Goal: Task Accomplishment & Management: Use online tool/utility

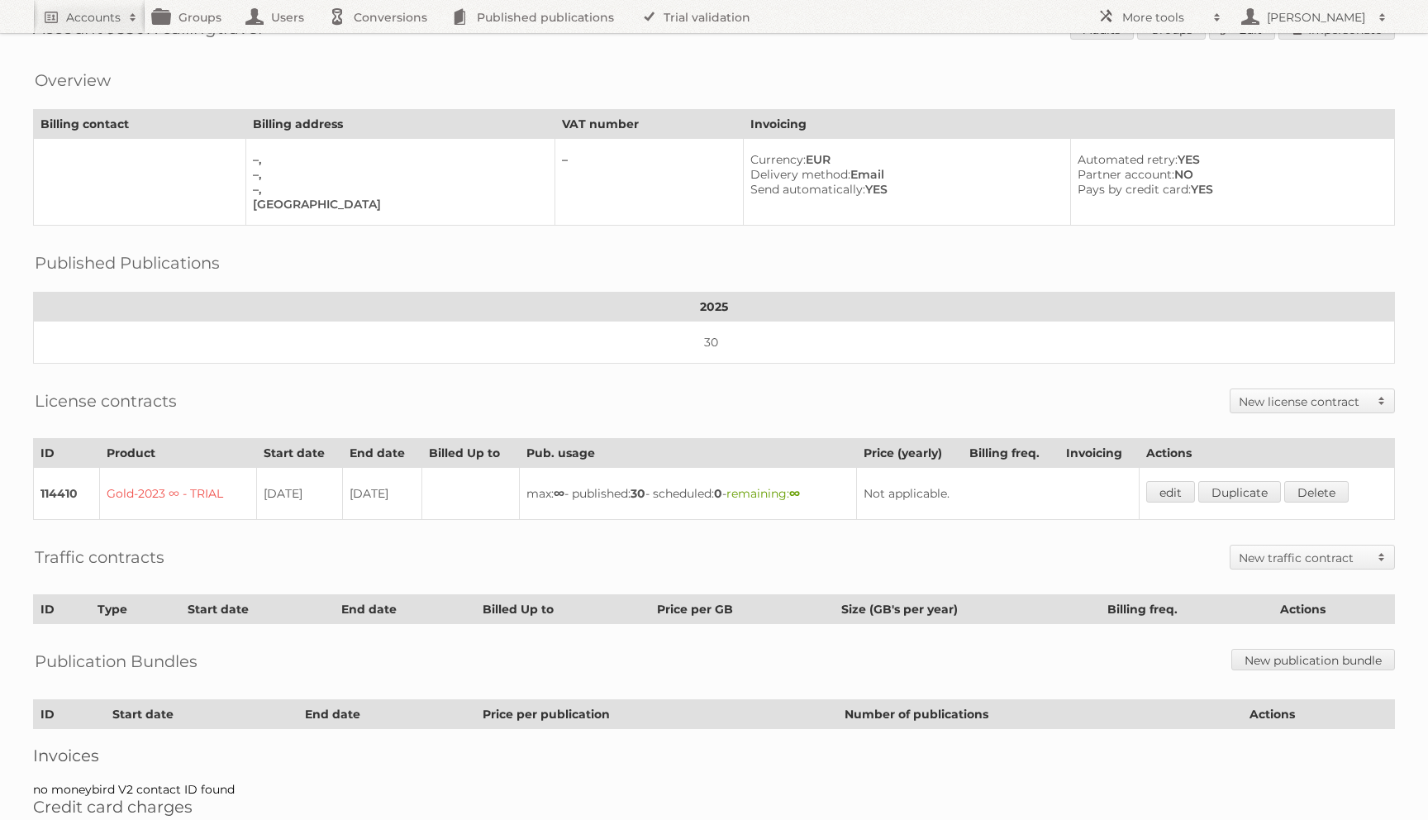
scroll to position [38, 0]
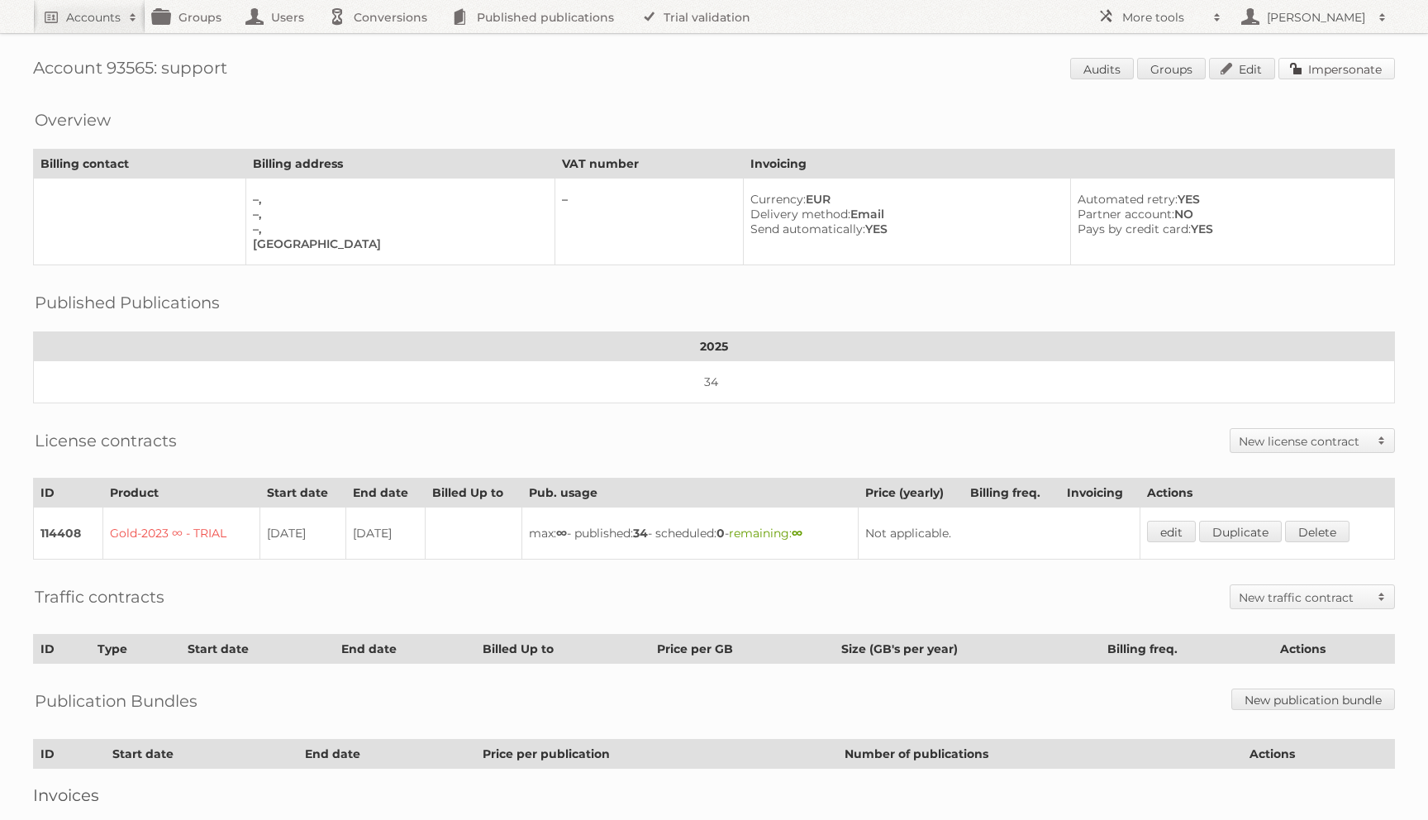
click at [1343, 72] on link "Impersonate" at bounding box center [1337, 68] width 117 height 21
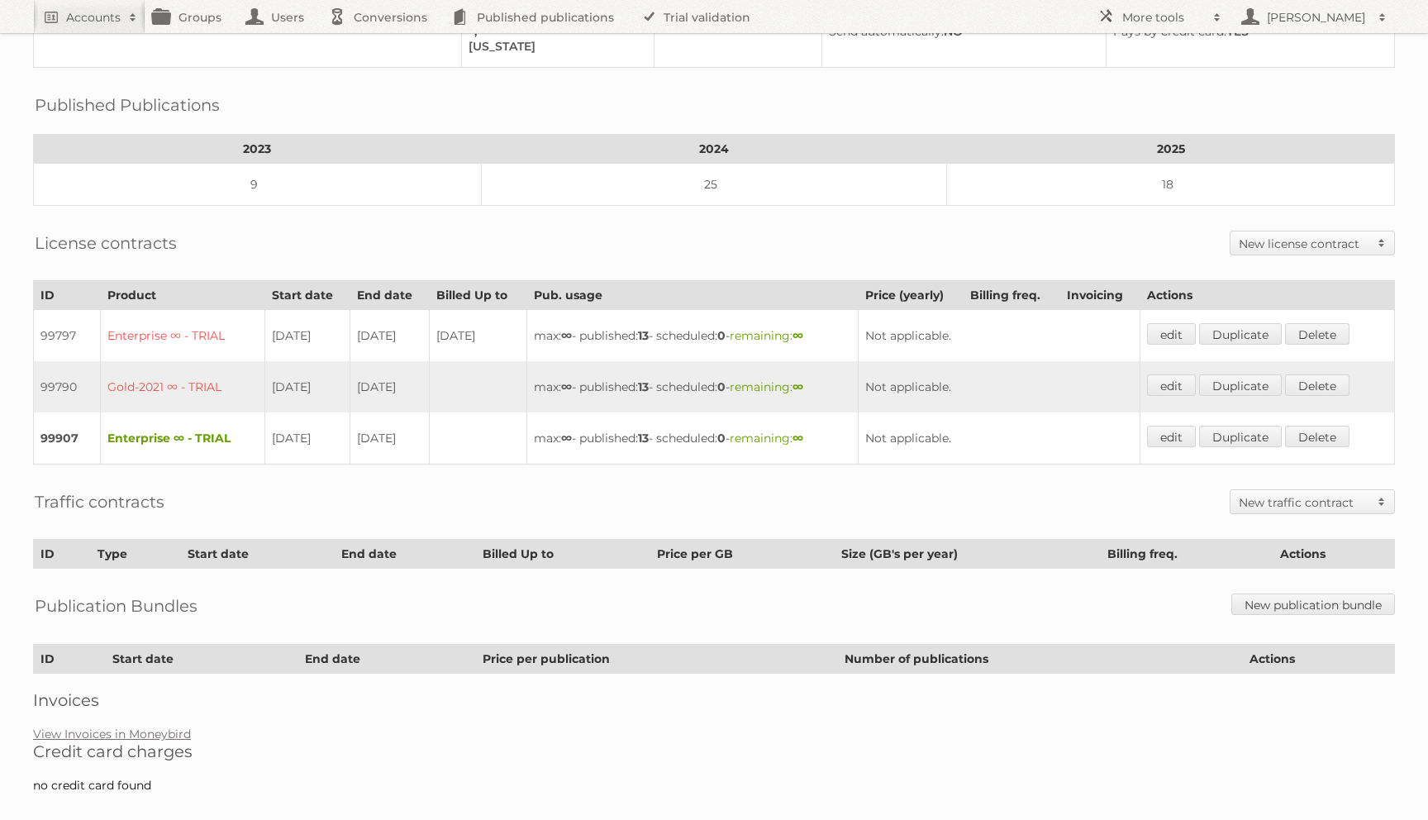
scroll to position [208, 0]
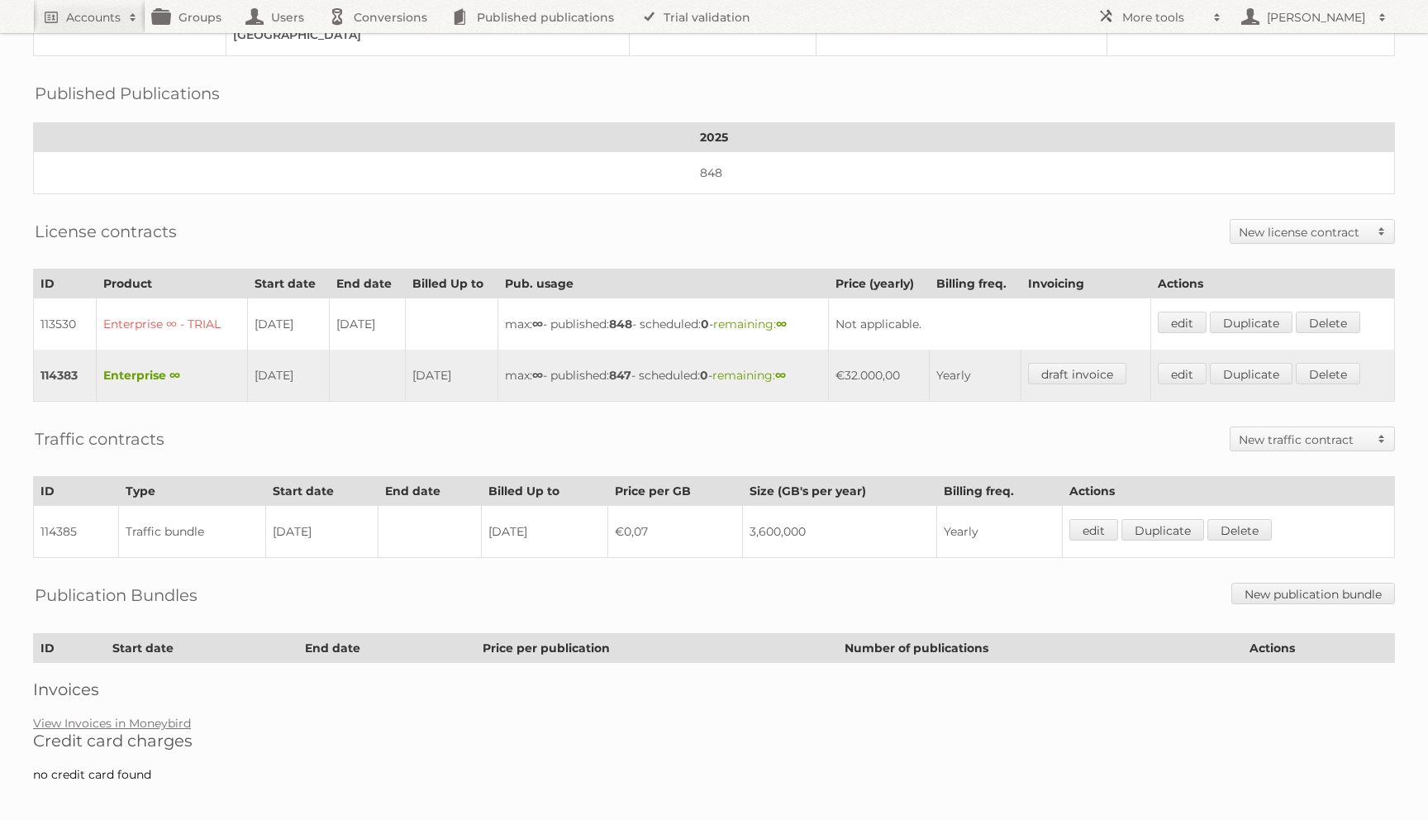
scroll to position [207, 0]
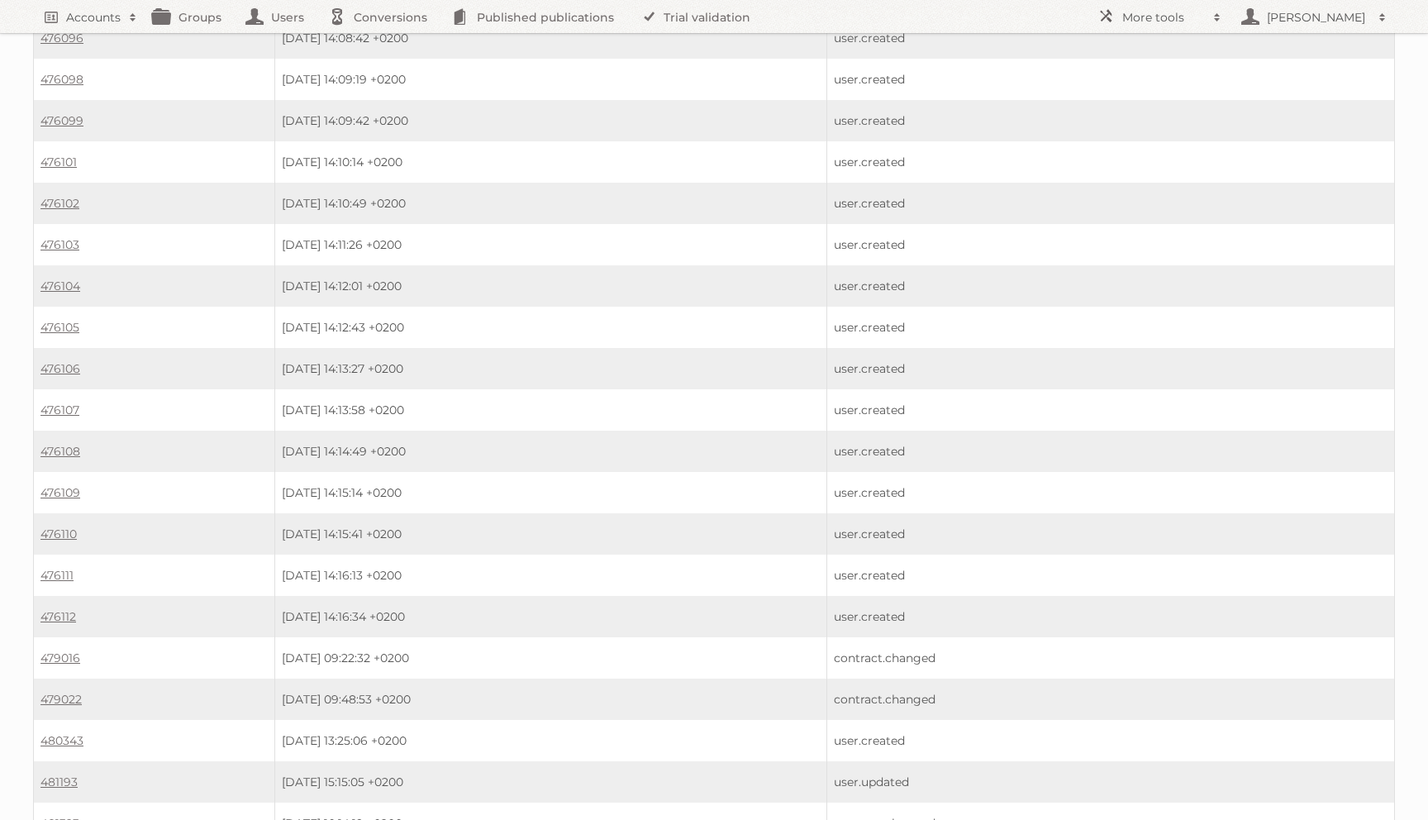
scroll to position [950, 0]
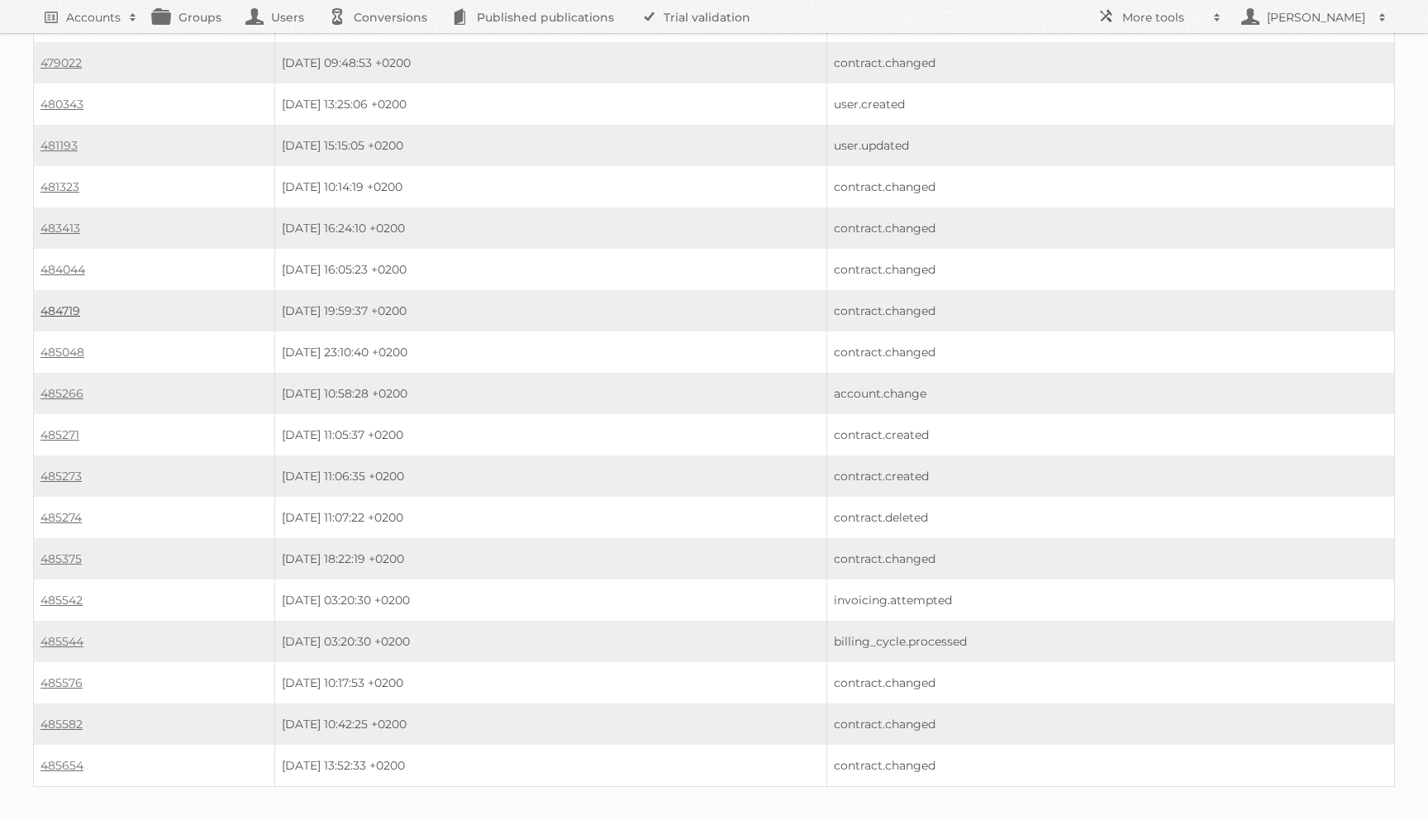
click at [70, 303] on link "484719" at bounding box center [60, 310] width 40 height 15
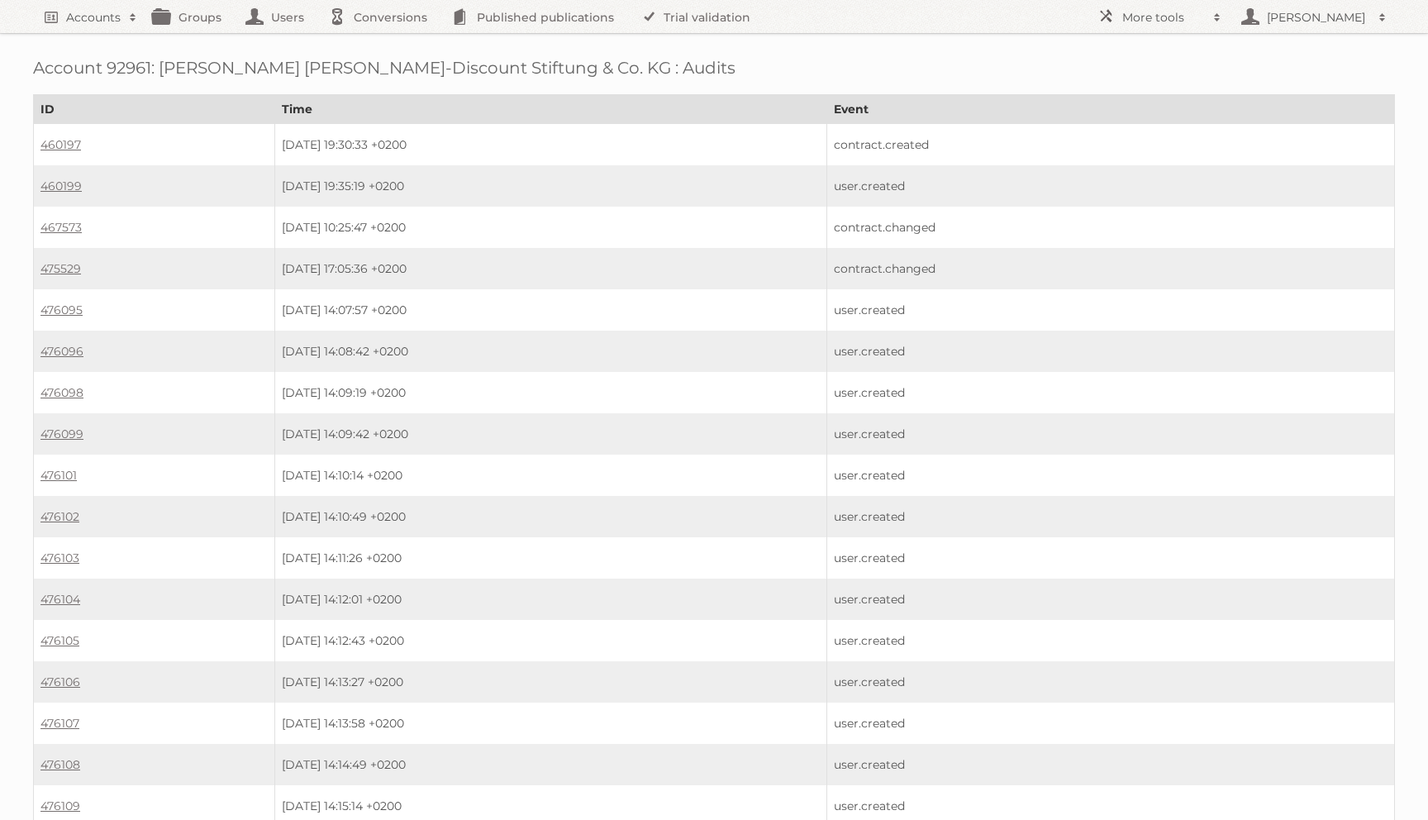
scroll to position [950, 0]
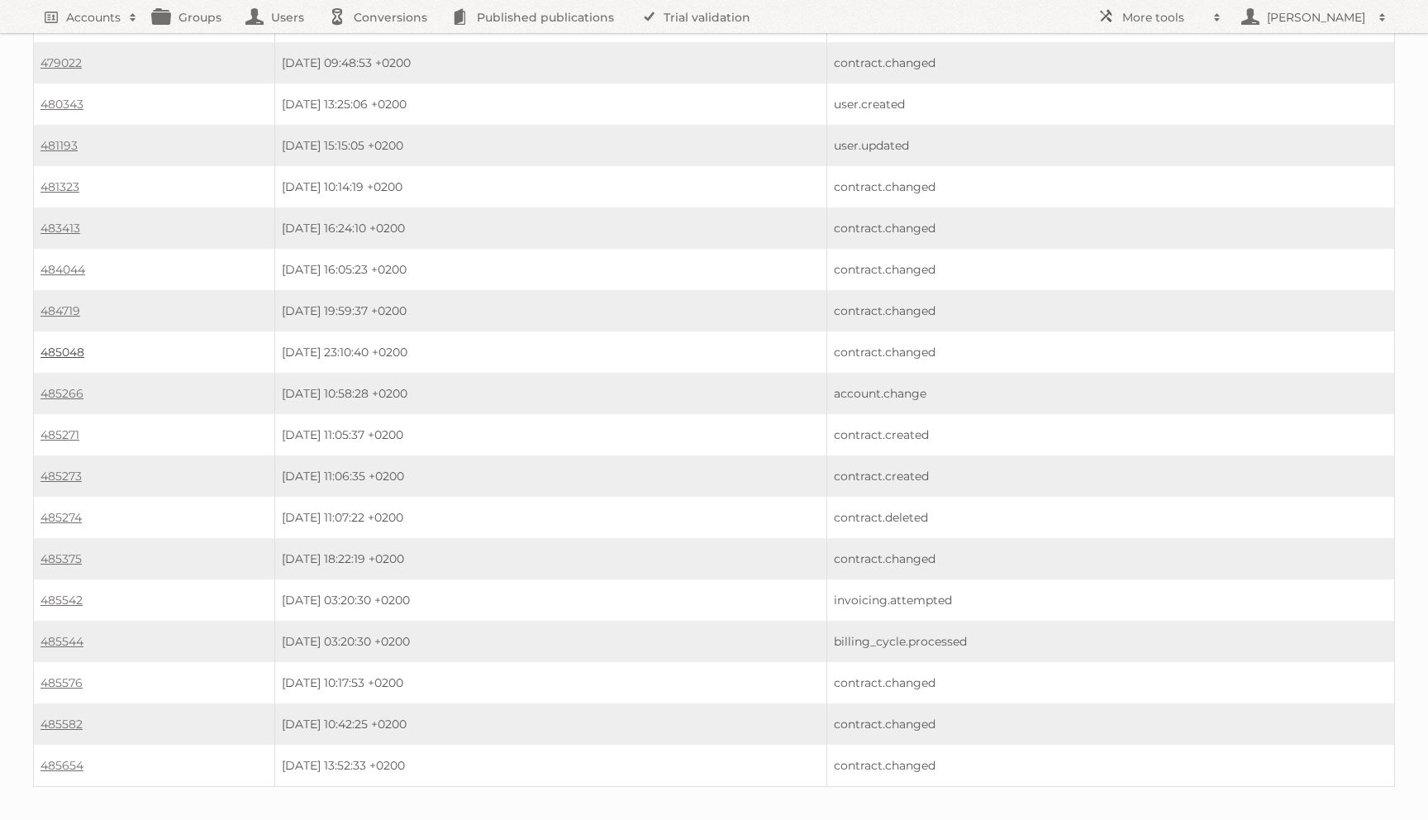
click at [60, 345] on link "485048" at bounding box center [62, 352] width 44 height 15
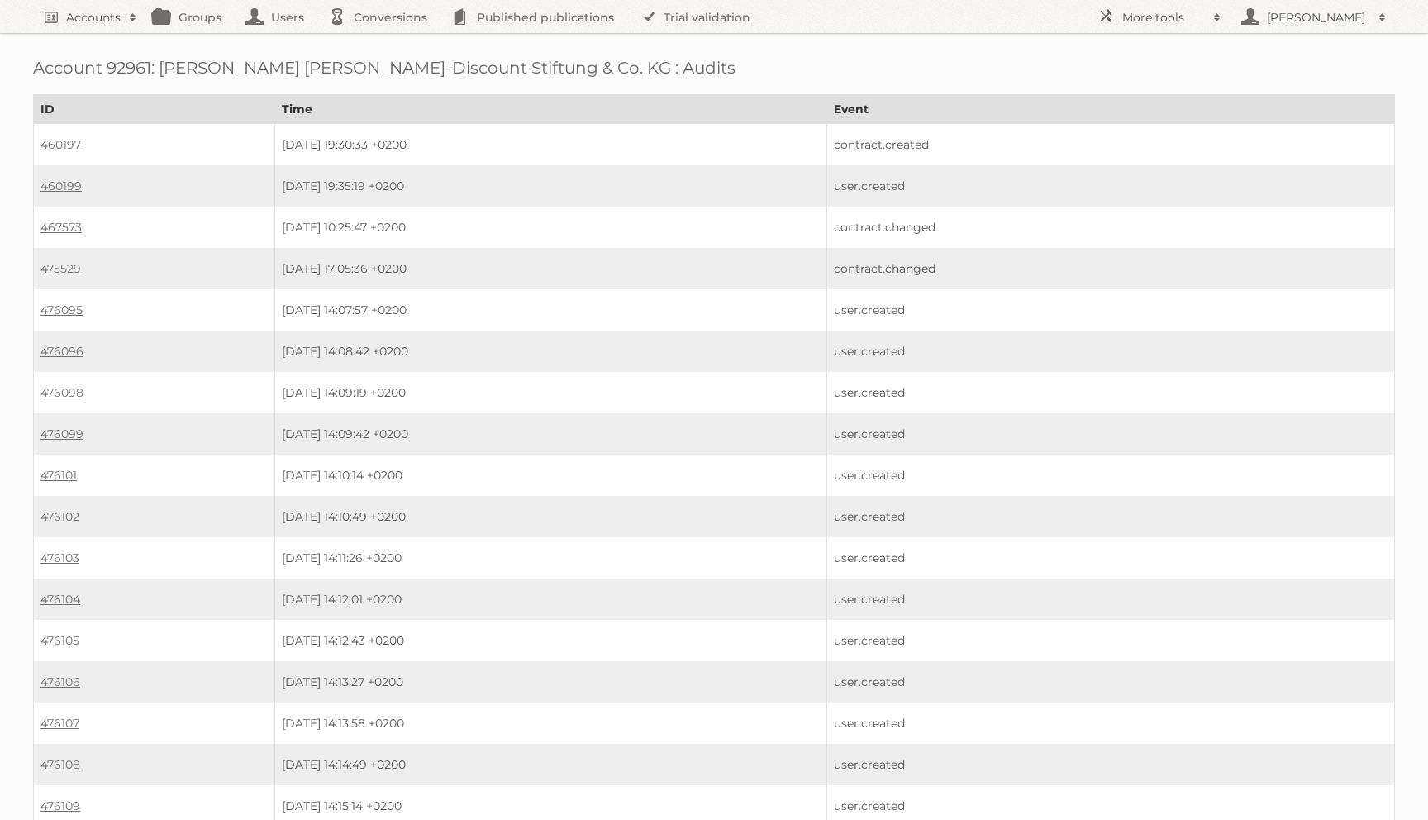
scroll to position [950, 0]
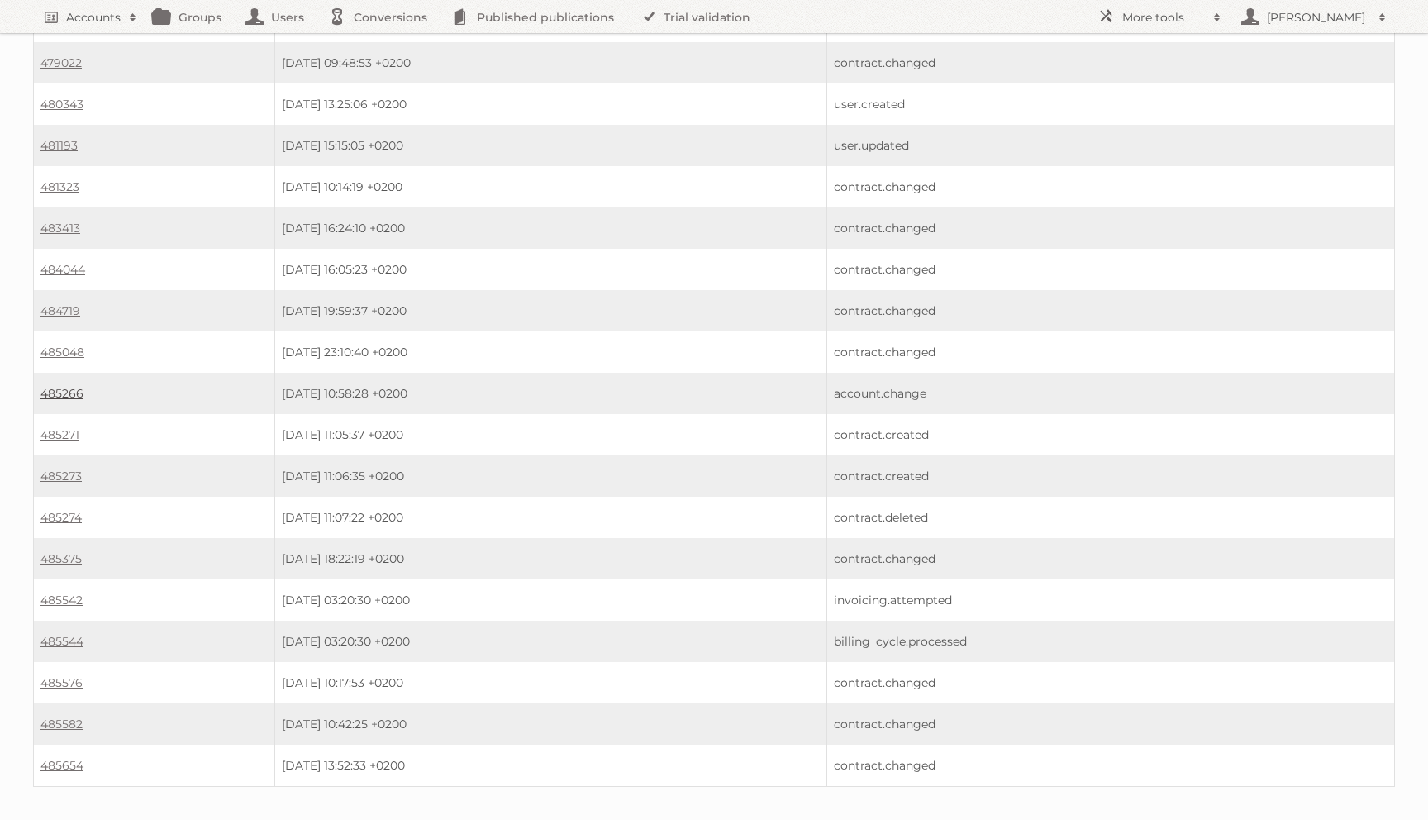
click at [60, 386] on link "485266" at bounding box center [61, 393] width 43 height 15
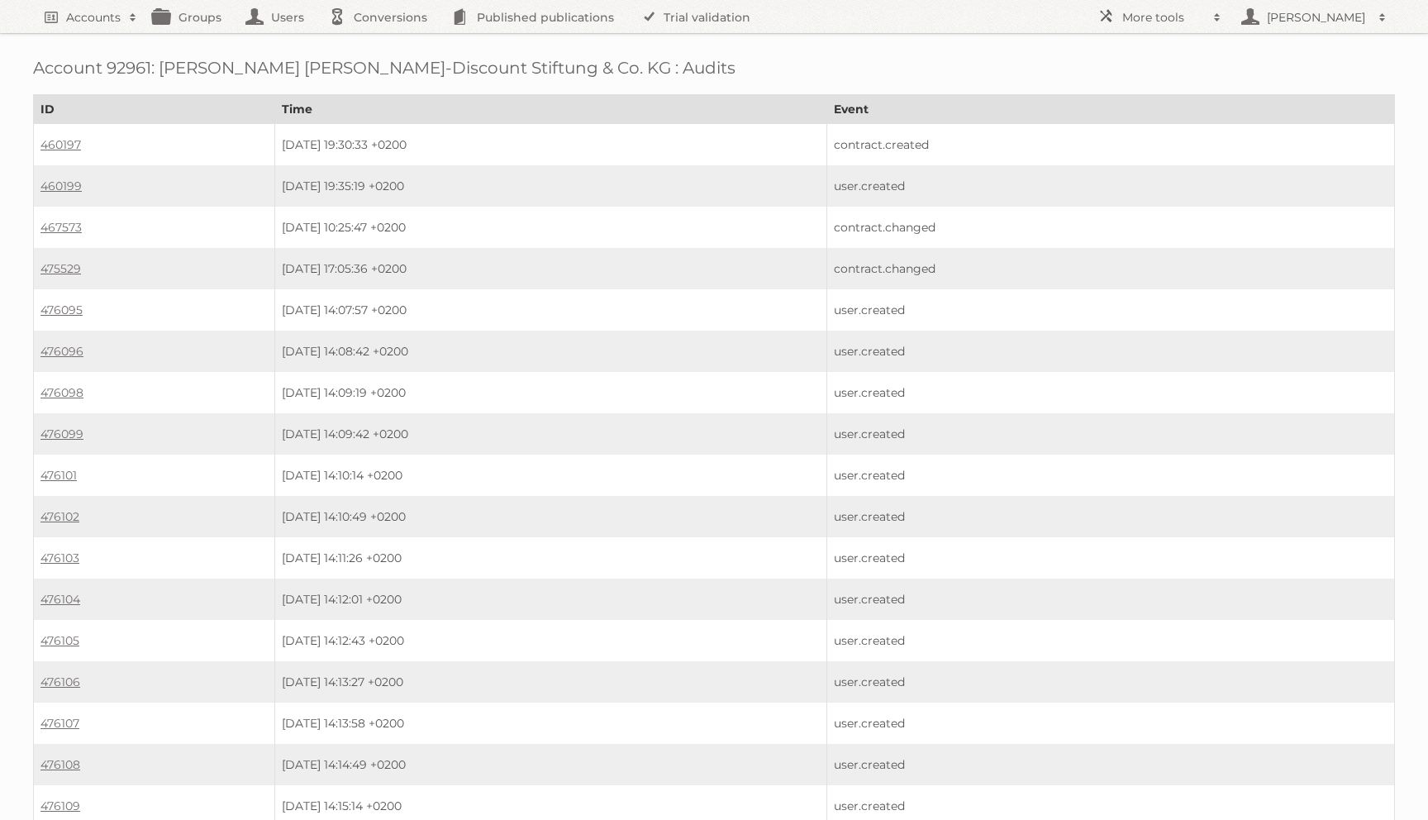
scroll to position [950, 0]
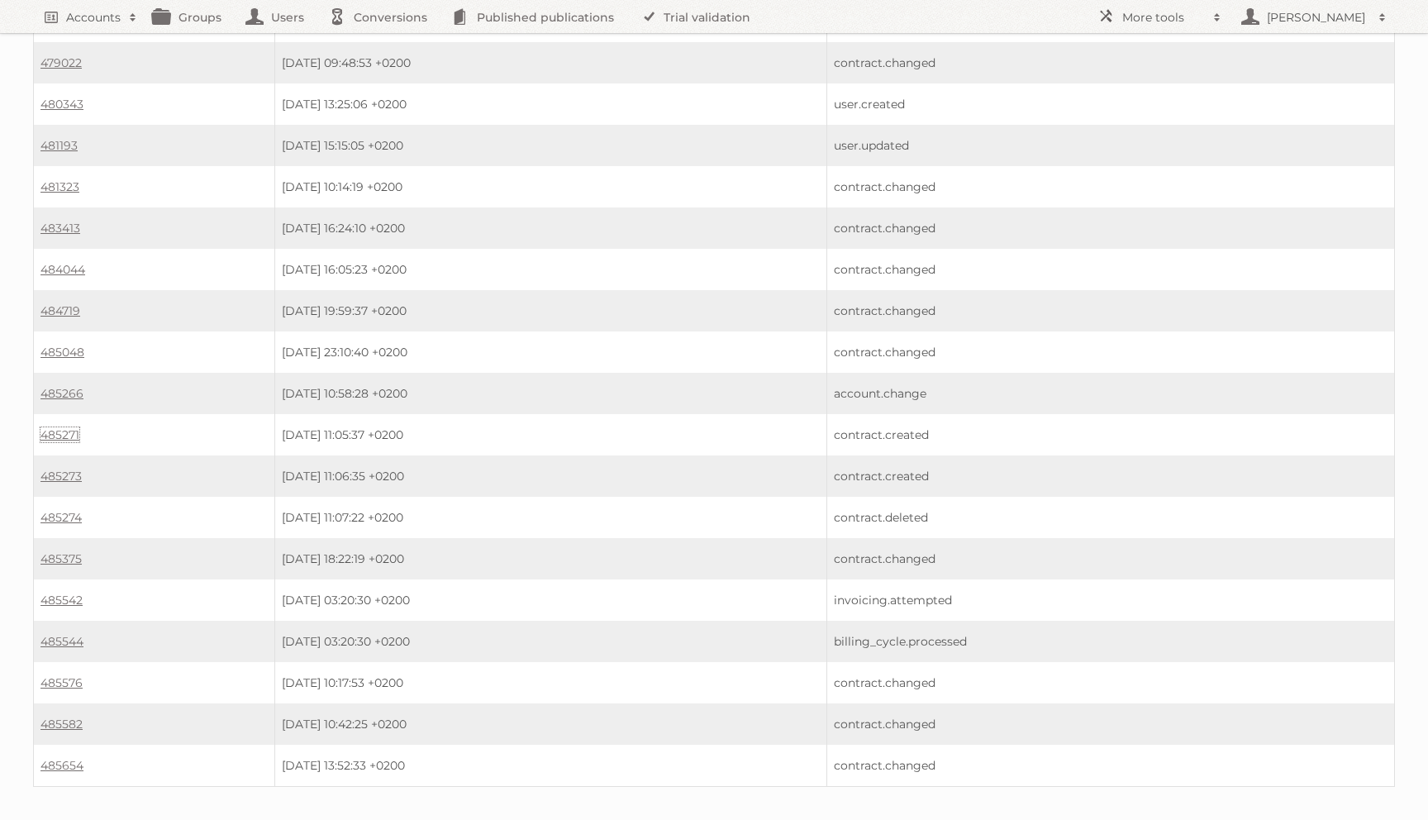
click at [55, 414] on td "485271" at bounding box center [154, 434] width 241 height 41
click at [52, 427] on link "485271" at bounding box center [59, 434] width 39 height 15
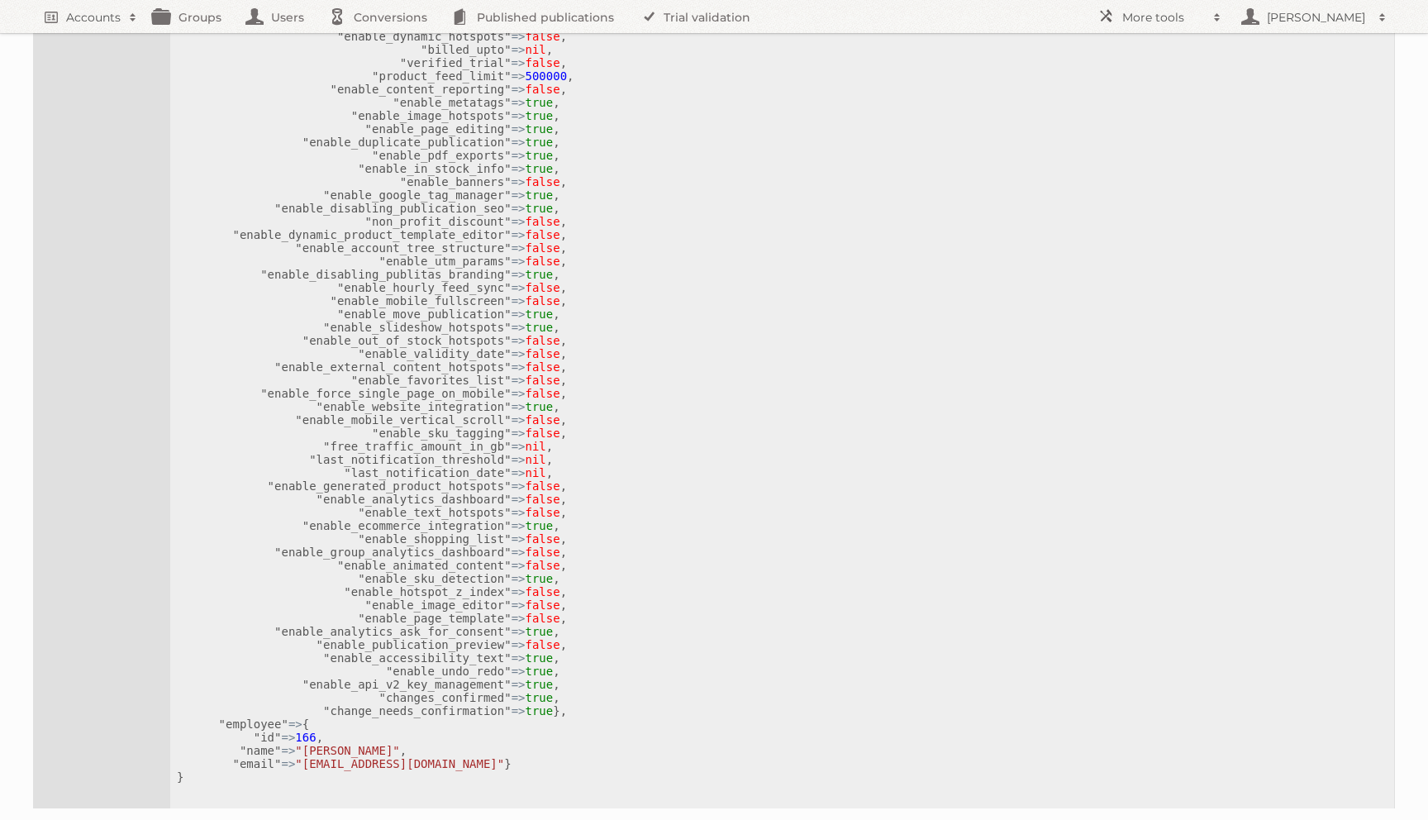
scroll to position [903, 0]
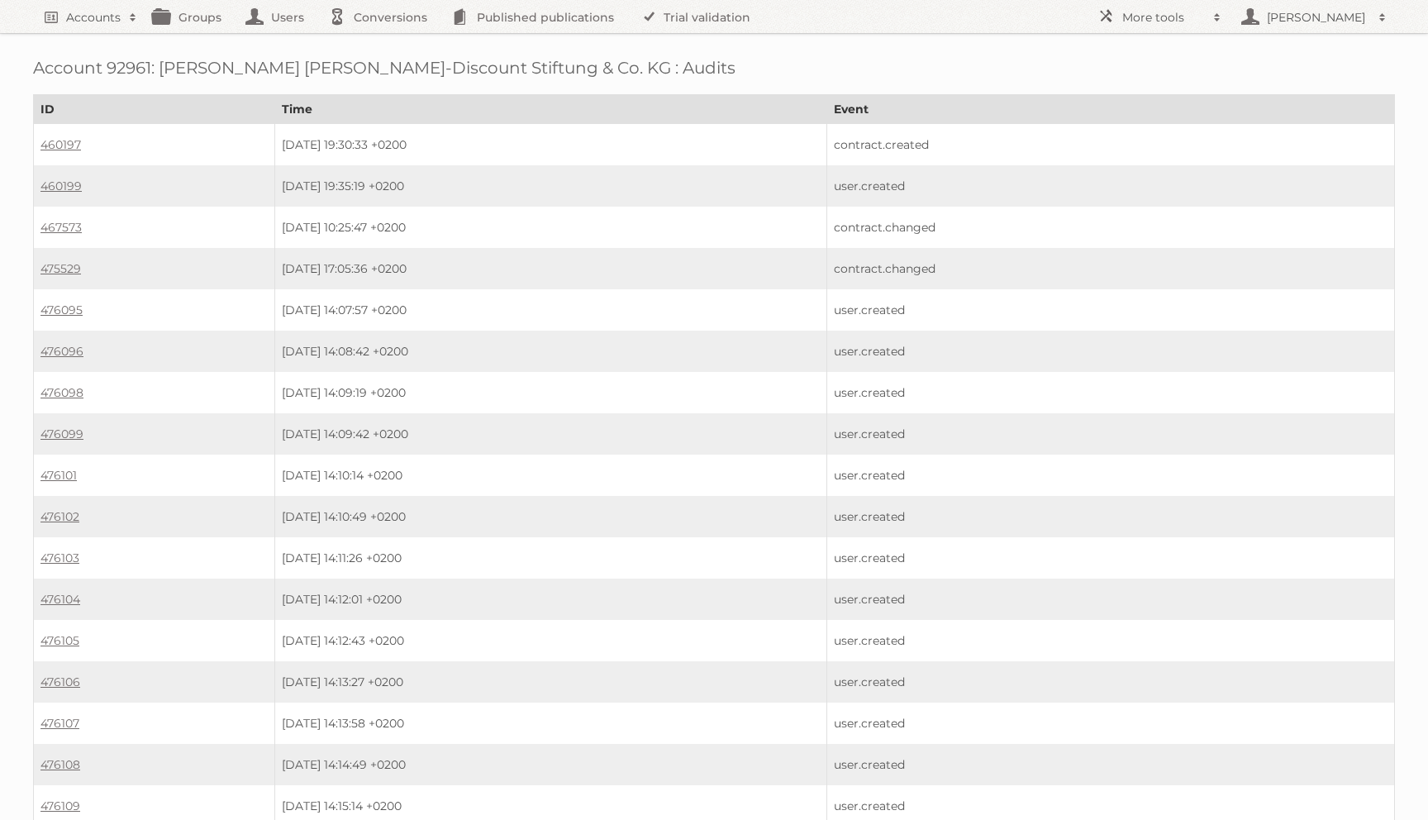
scroll to position [950, 0]
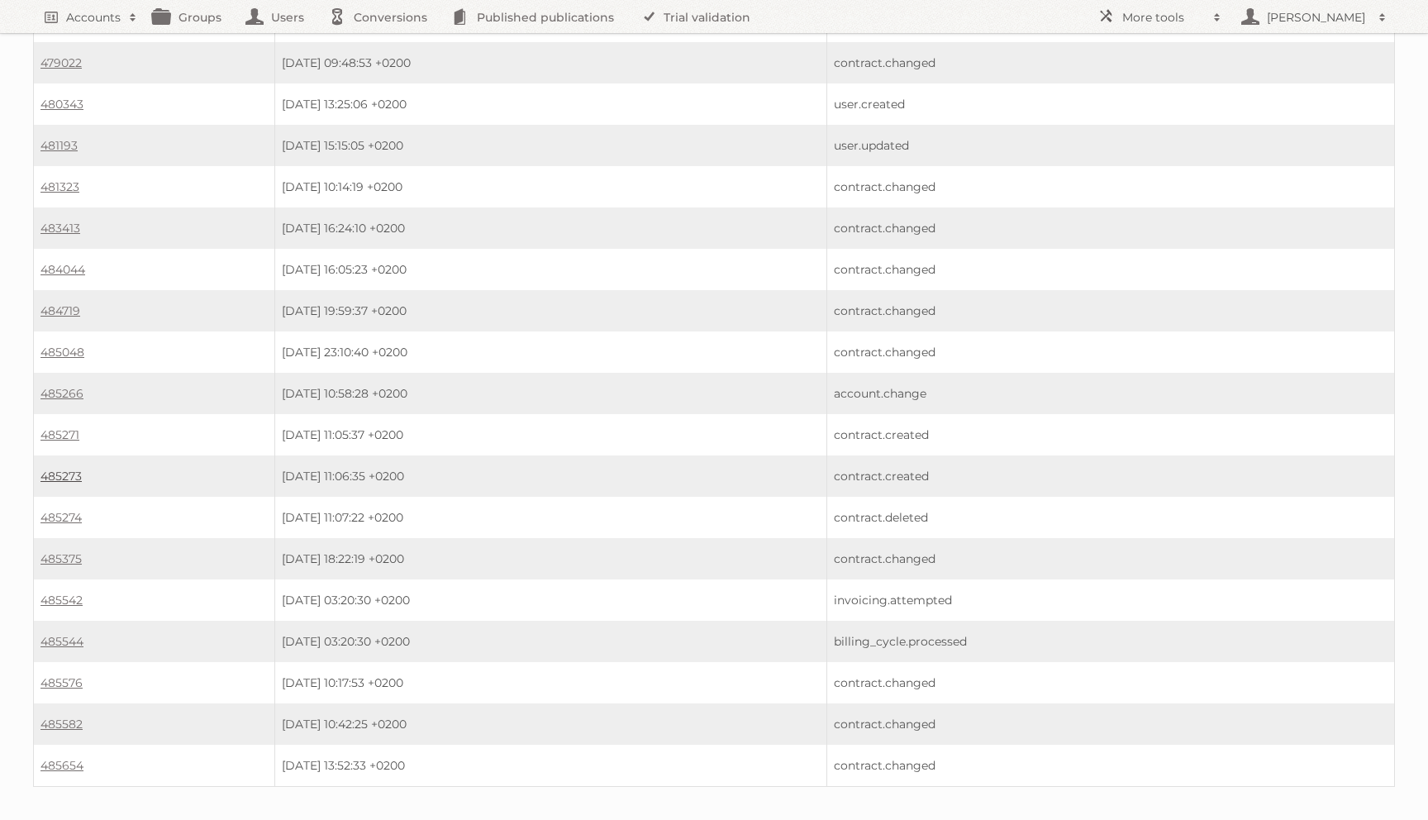
click at [59, 469] on link "485273" at bounding box center [60, 476] width 41 height 15
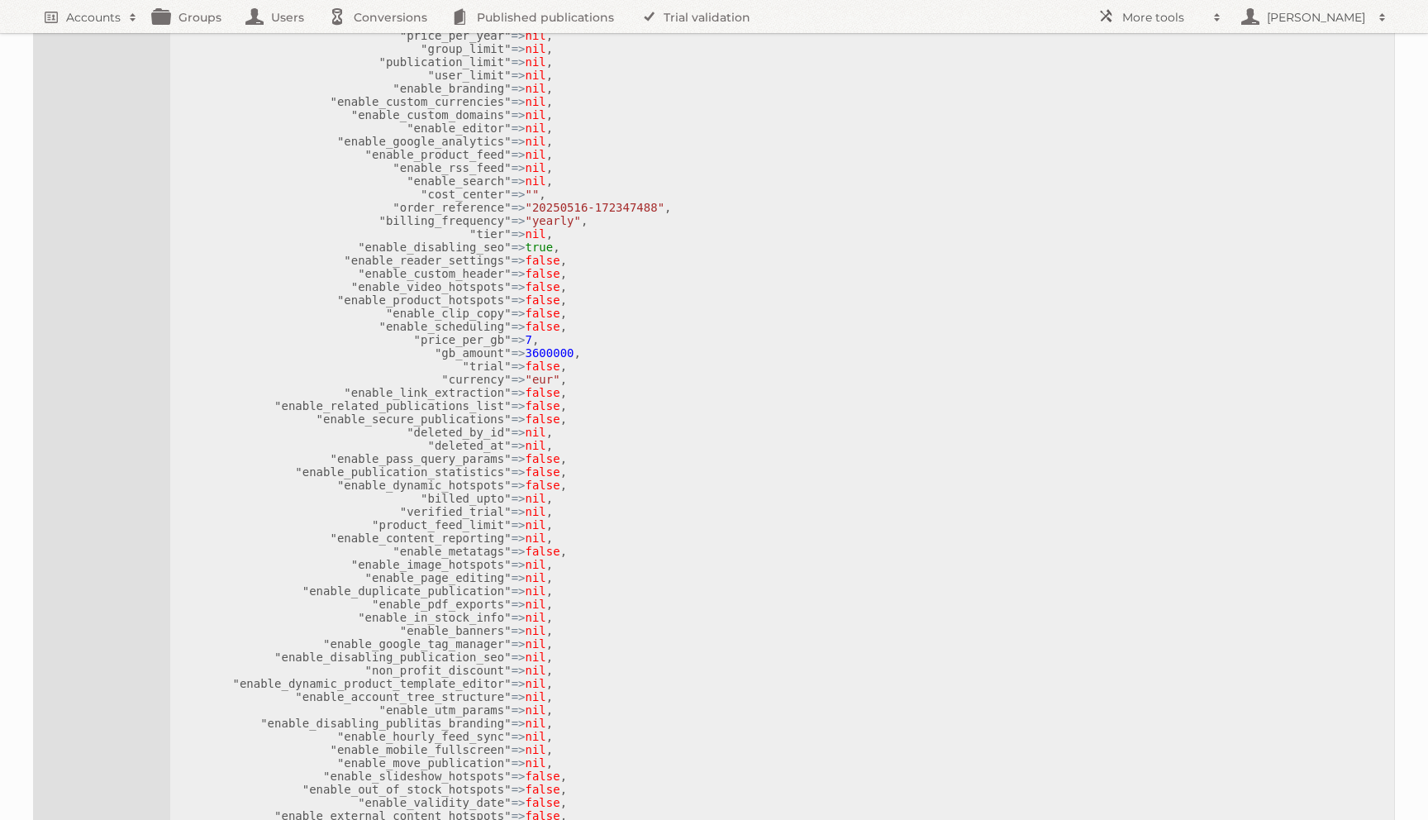
scroll to position [903, 0]
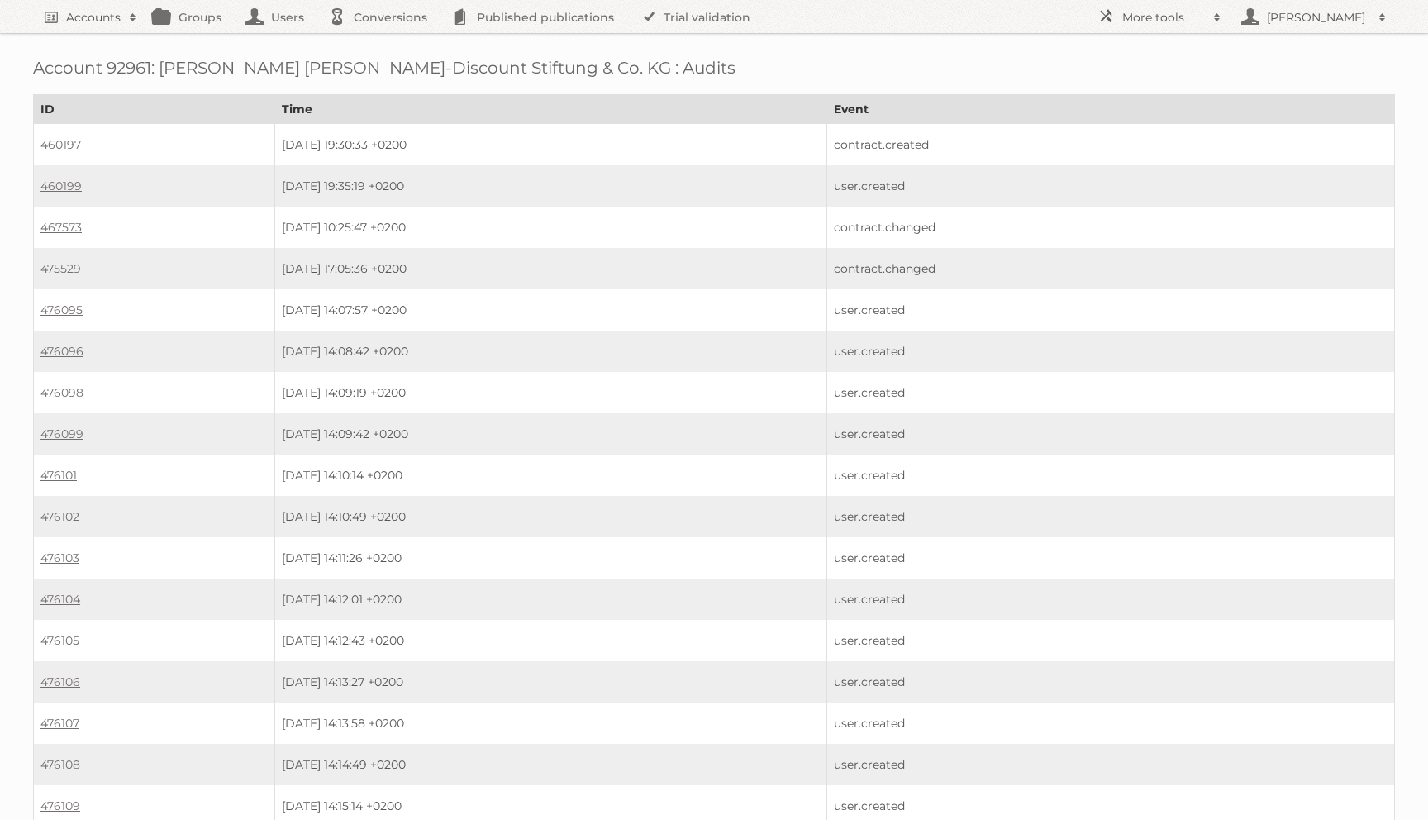
scroll to position [950, 0]
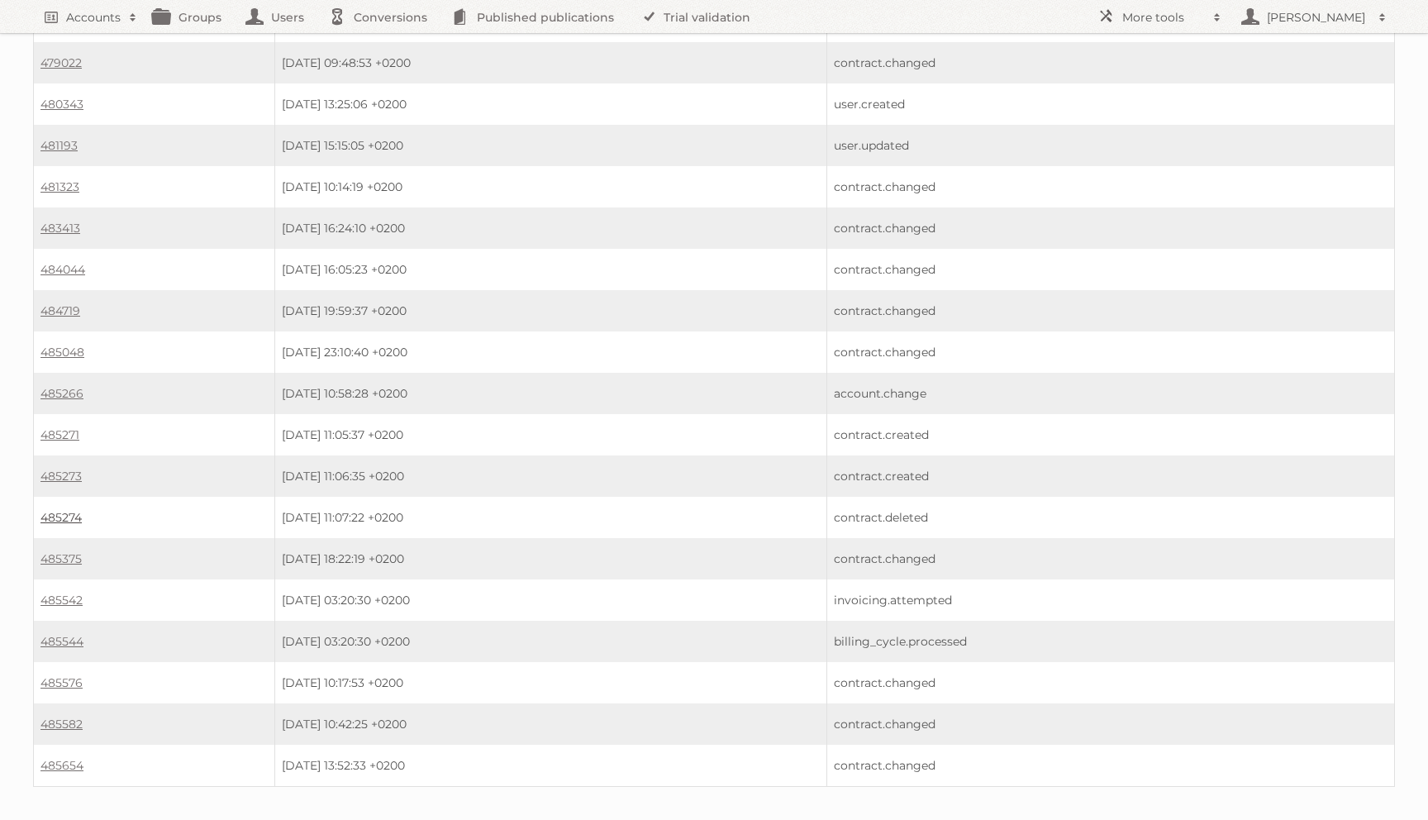
click at [61, 510] on link "485274" at bounding box center [60, 517] width 41 height 15
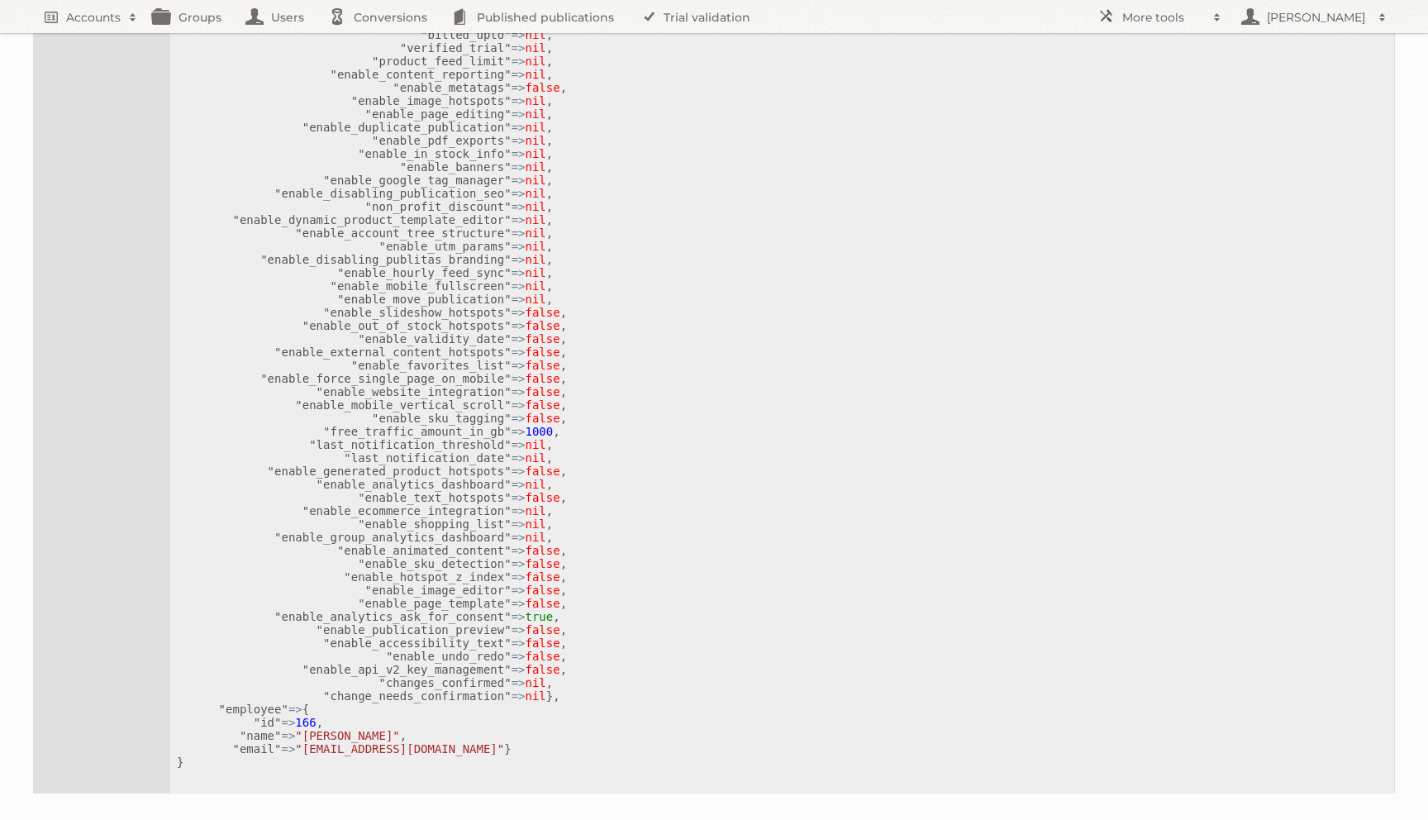
scroll to position [903, 0]
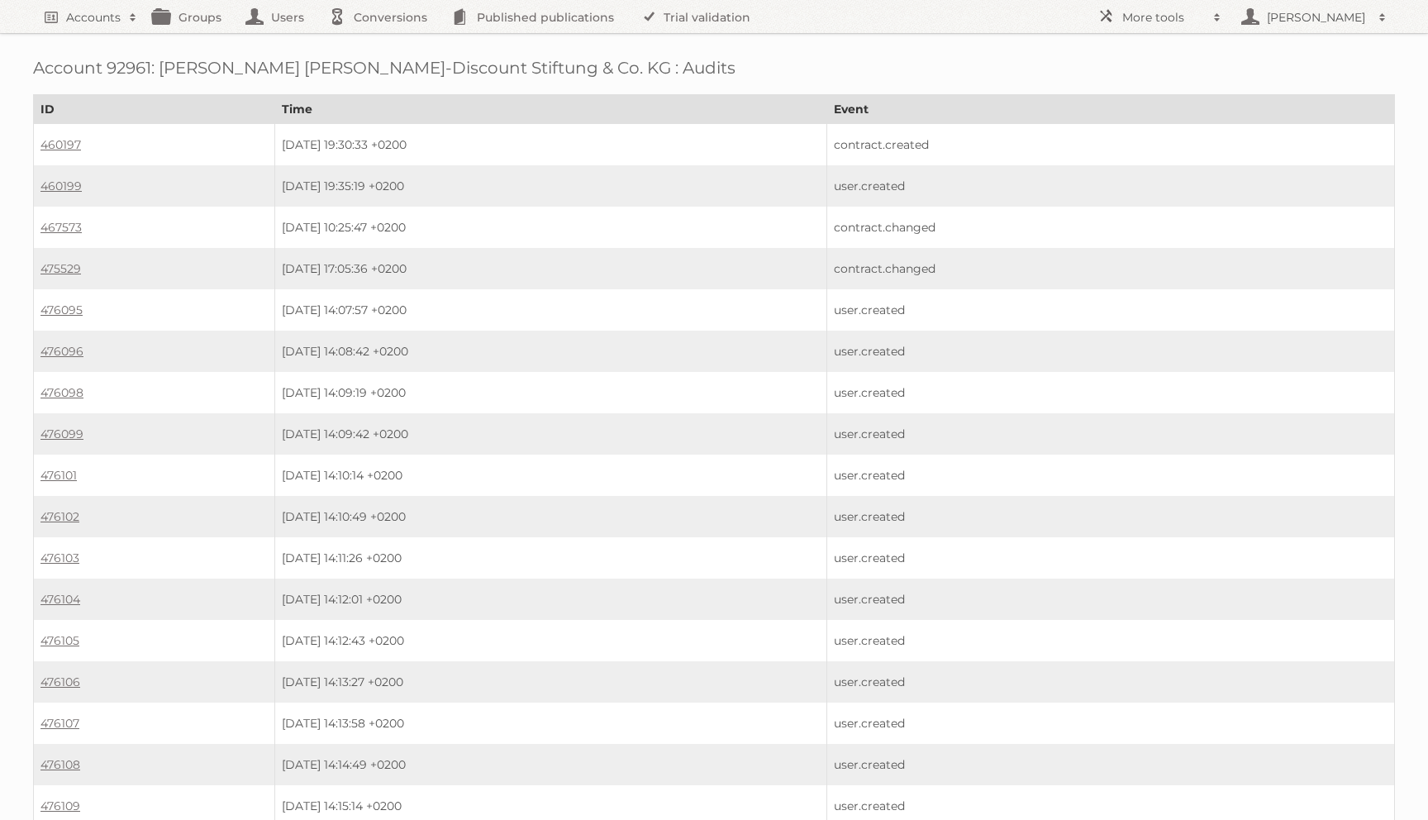
scroll to position [950, 0]
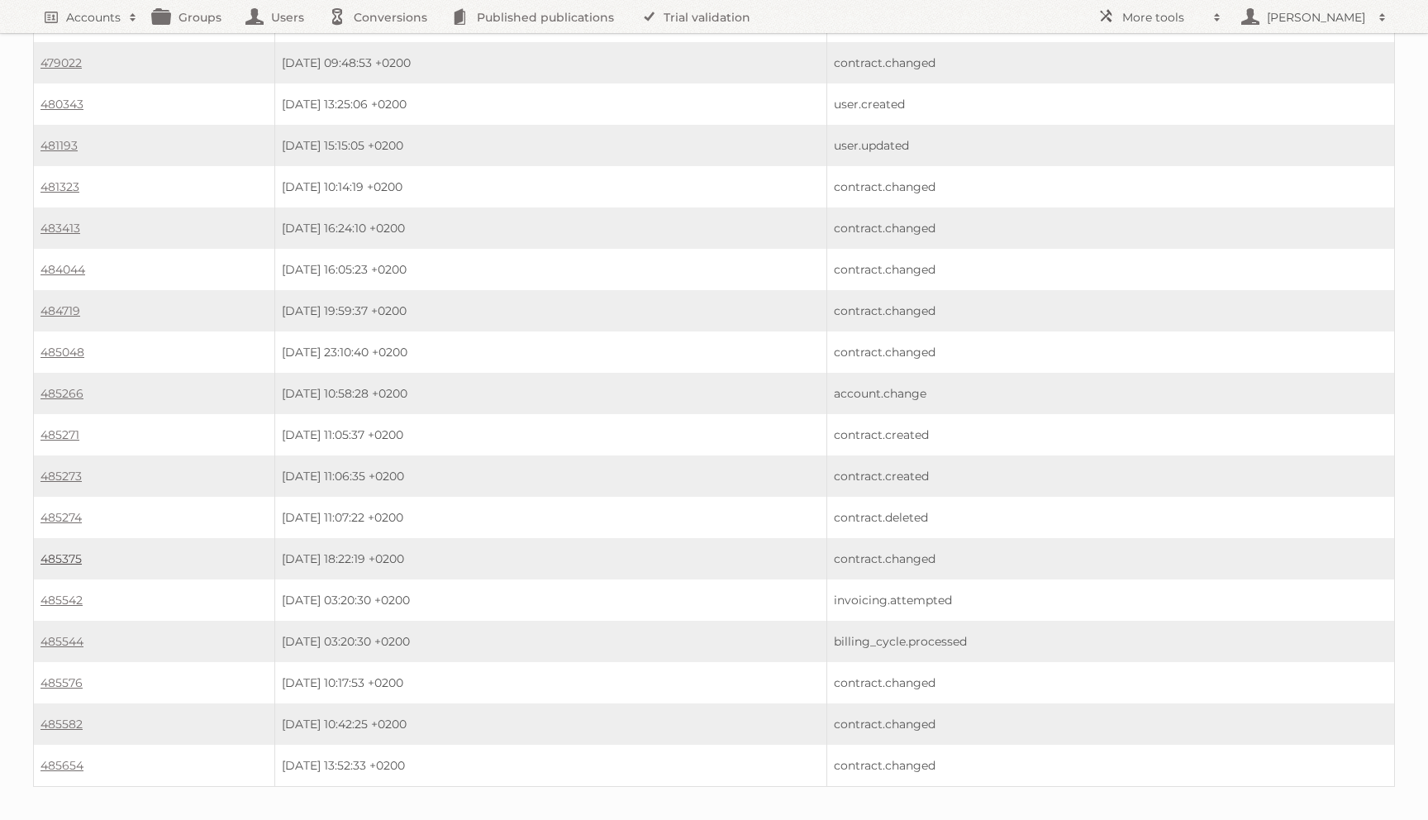
click at [52, 551] on link "485375" at bounding box center [60, 558] width 41 height 15
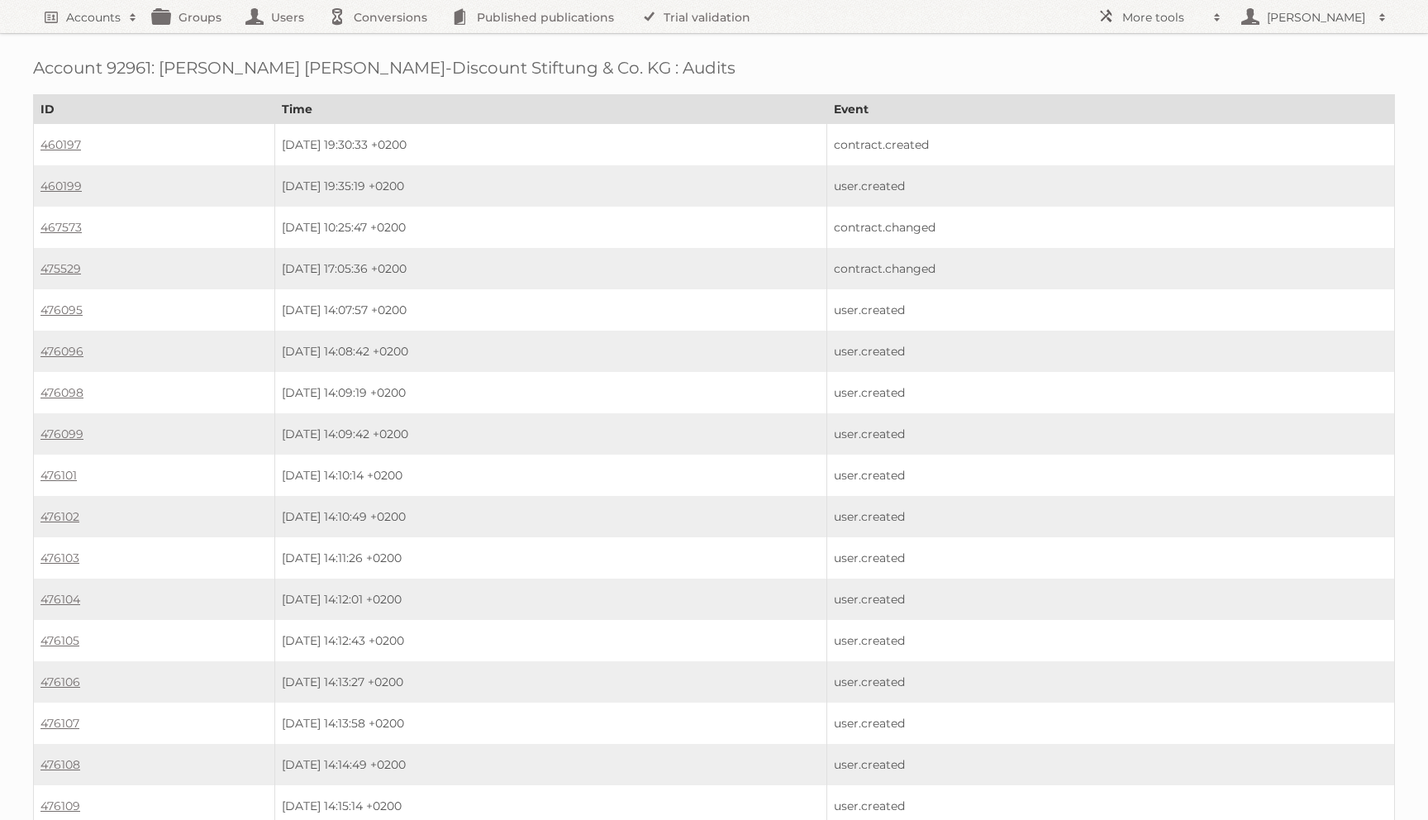
scroll to position [950, 0]
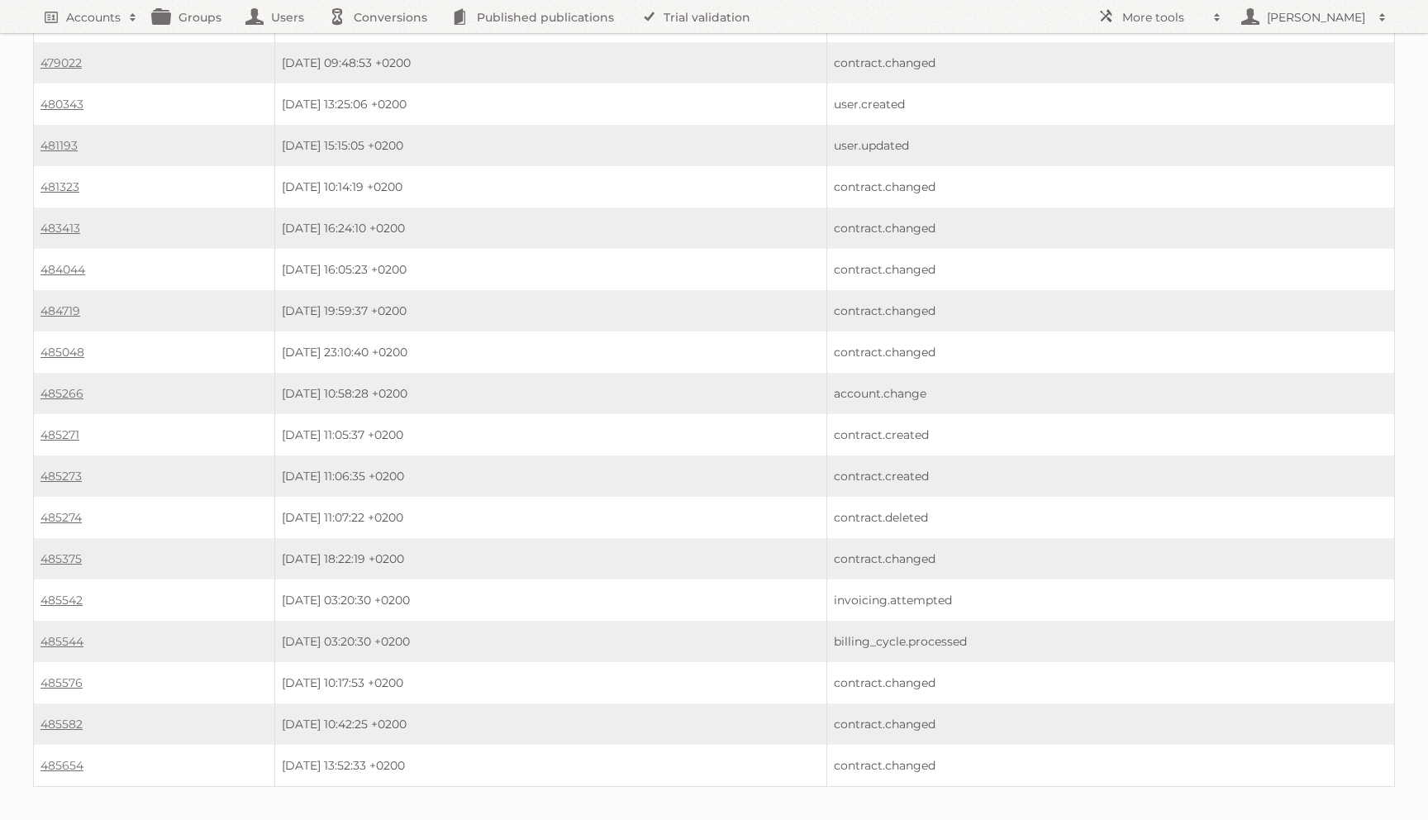
click at [56, 579] on td "485542" at bounding box center [154, 599] width 241 height 41
click at [56, 593] on link "485542" at bounding box center [61, 600] width 42 height 15
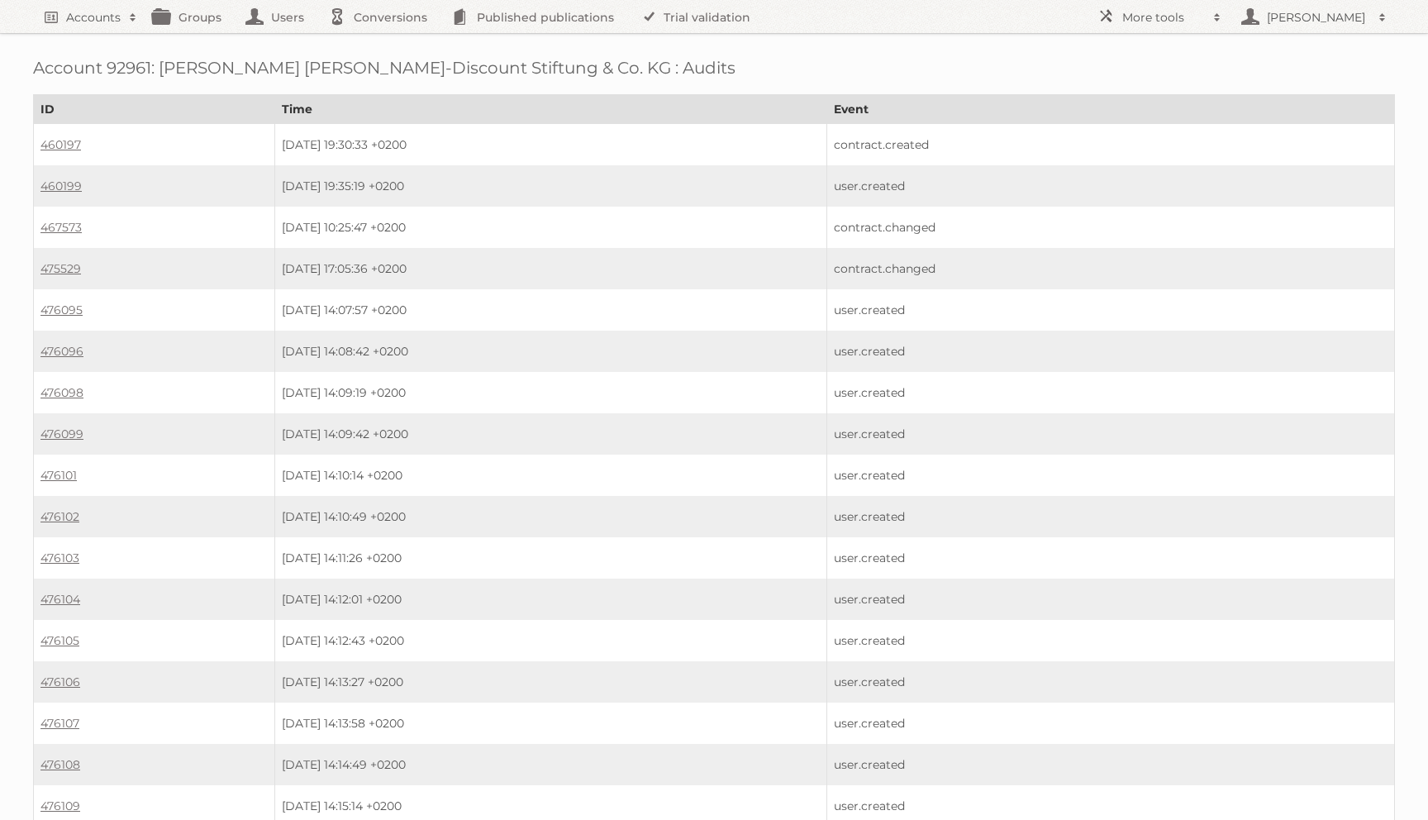
scroll to position [950, 0]
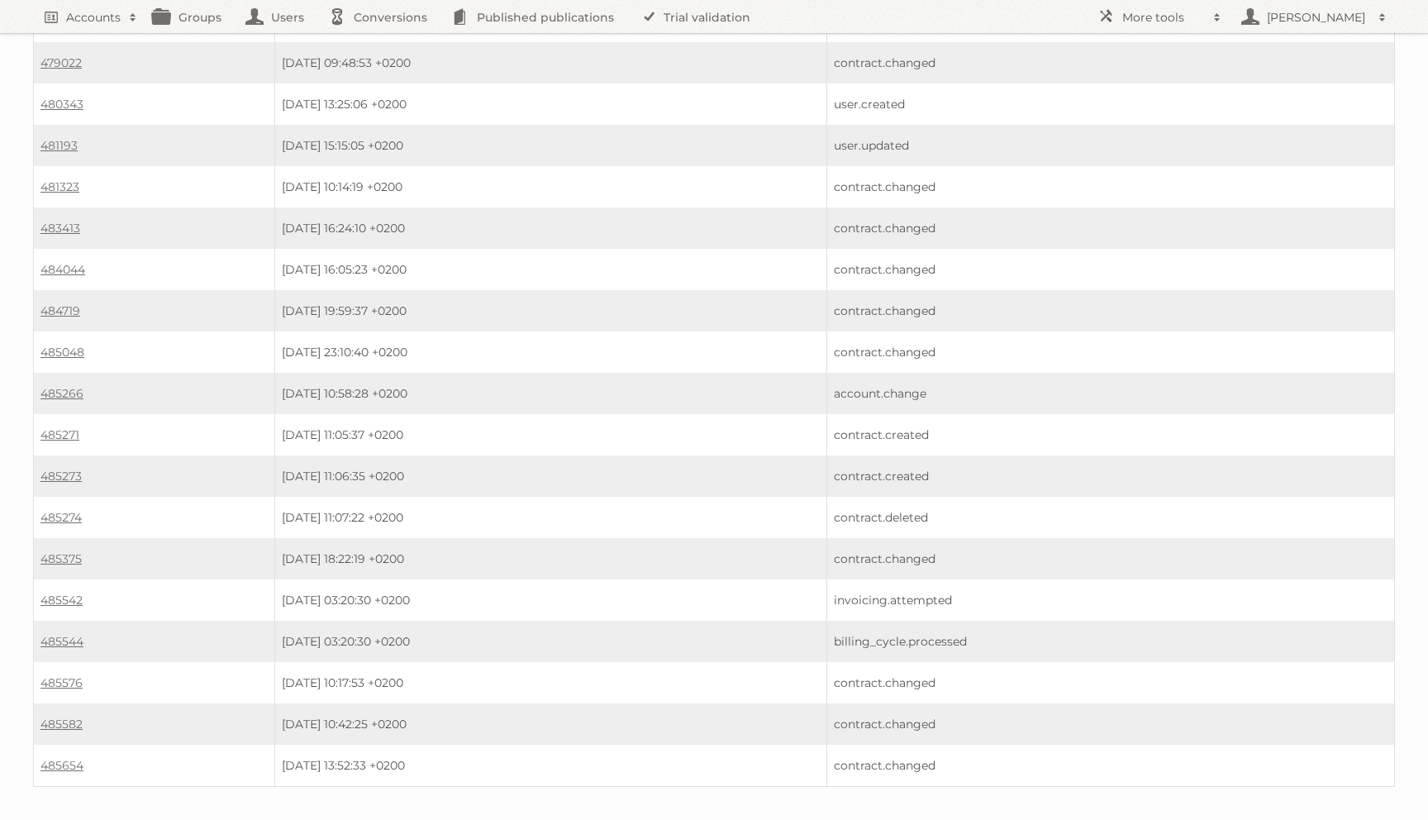
click at [54, 621] on td "485544" at bounding box center [154, 641] width 241 height 41
click at [54, 634] on link "485544" at bounding box center [61, 641] width 43 height 15
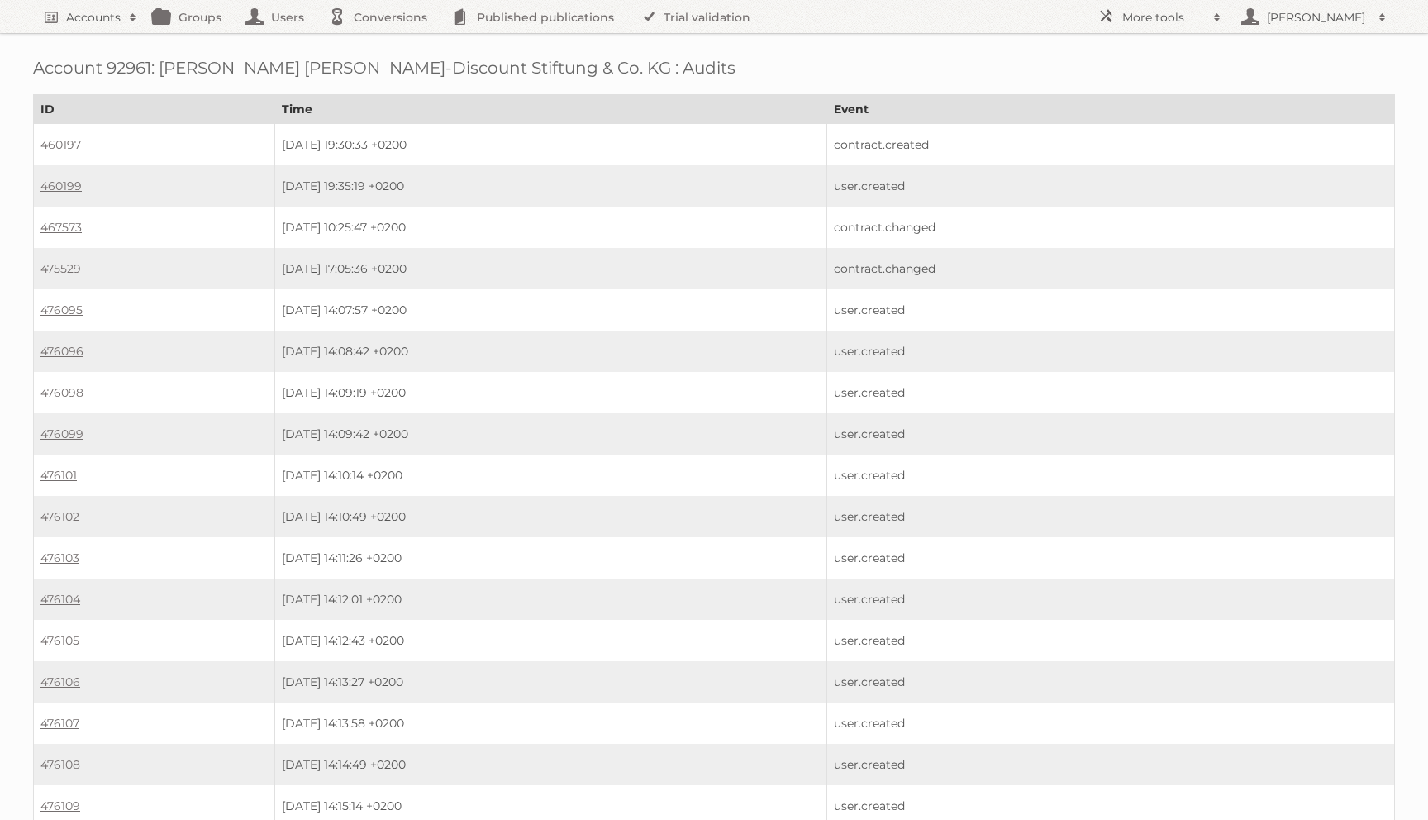
scroll to position [950, 0]
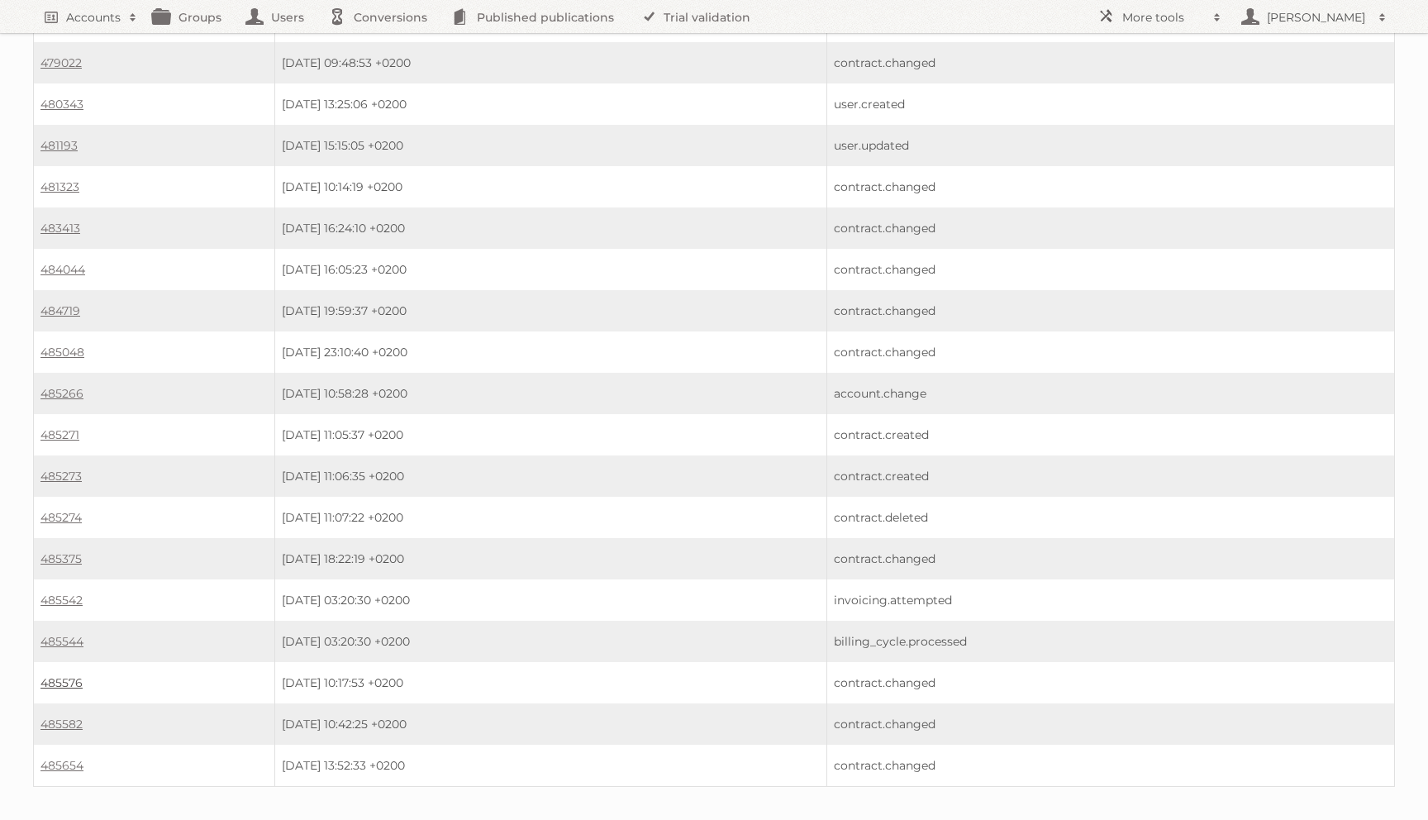
click at [53, 675] on link "485576" at bounding box center [61, 682] width 42 height 15
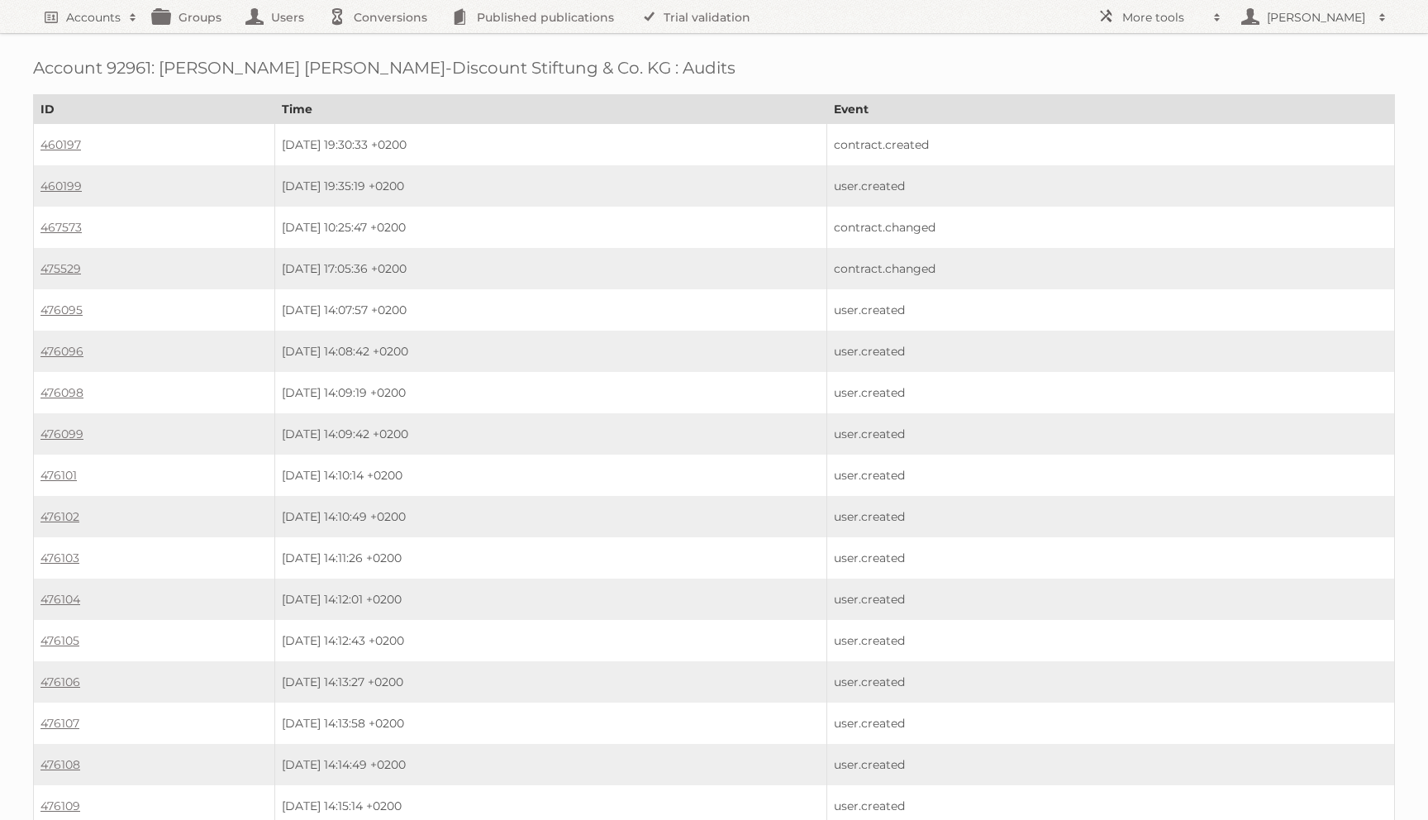
scroll to position [950, 0]
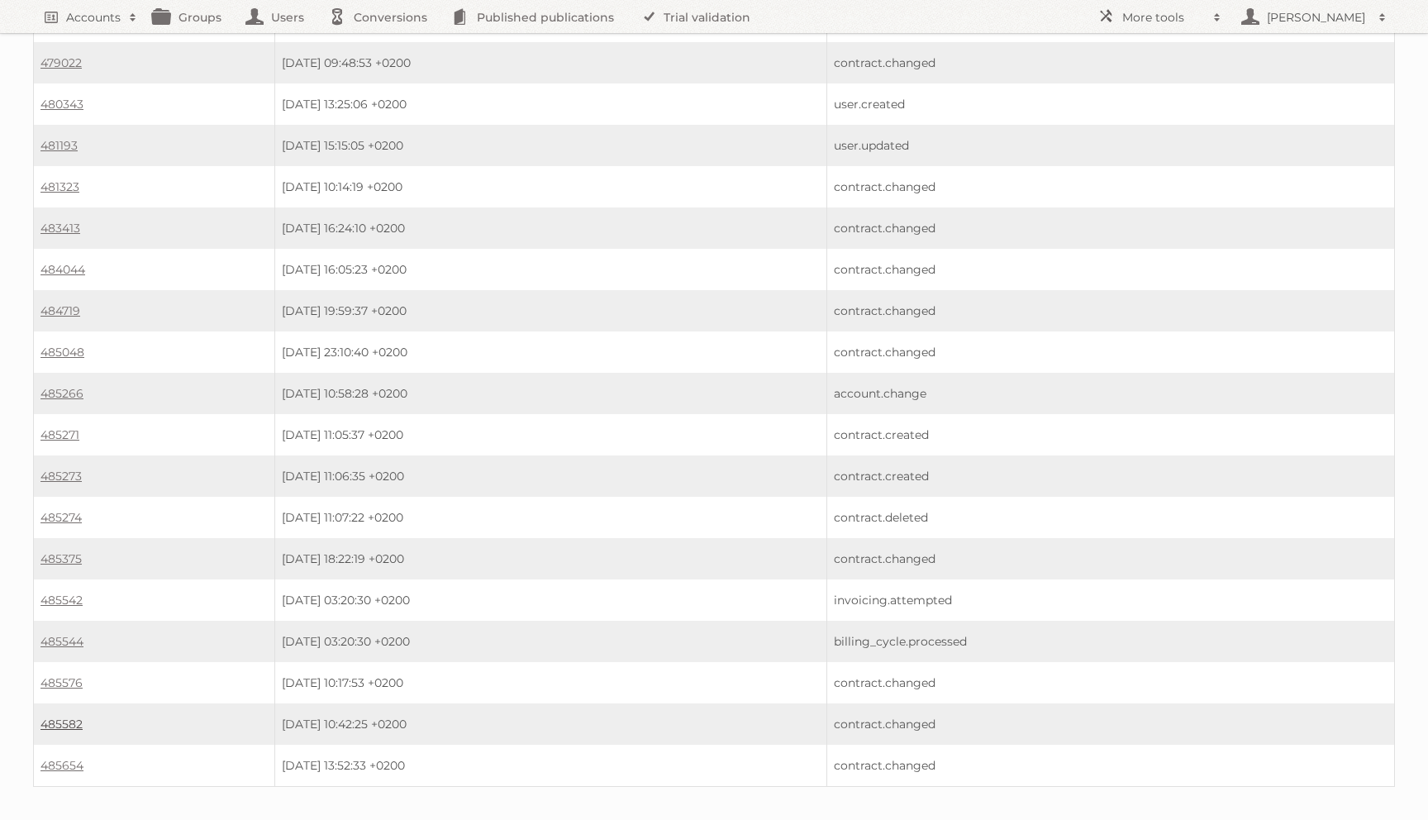
click at [54, 717] on link "485582" at bounding box center [61, 724] width 42 height 15
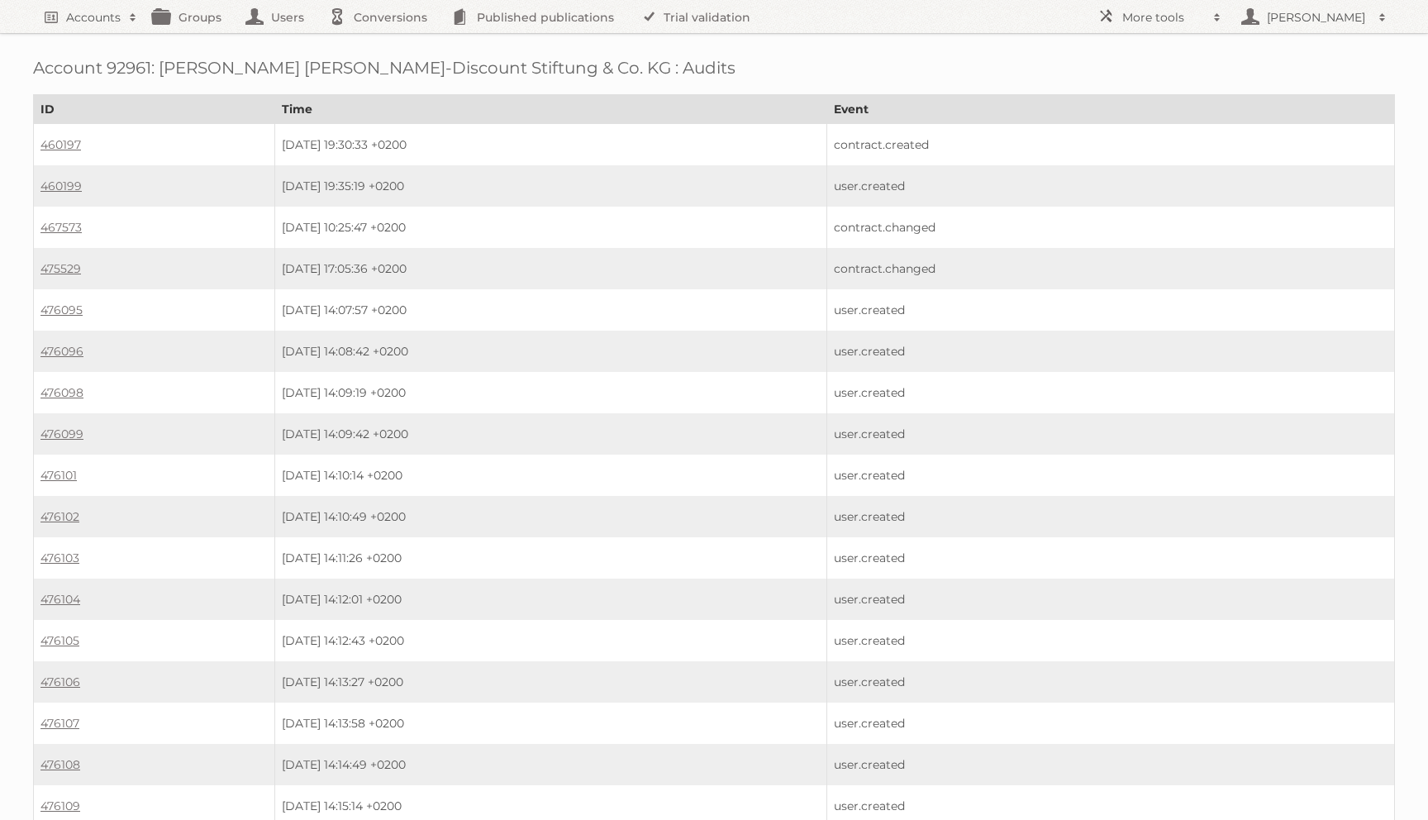
scroll to position [943, 0]
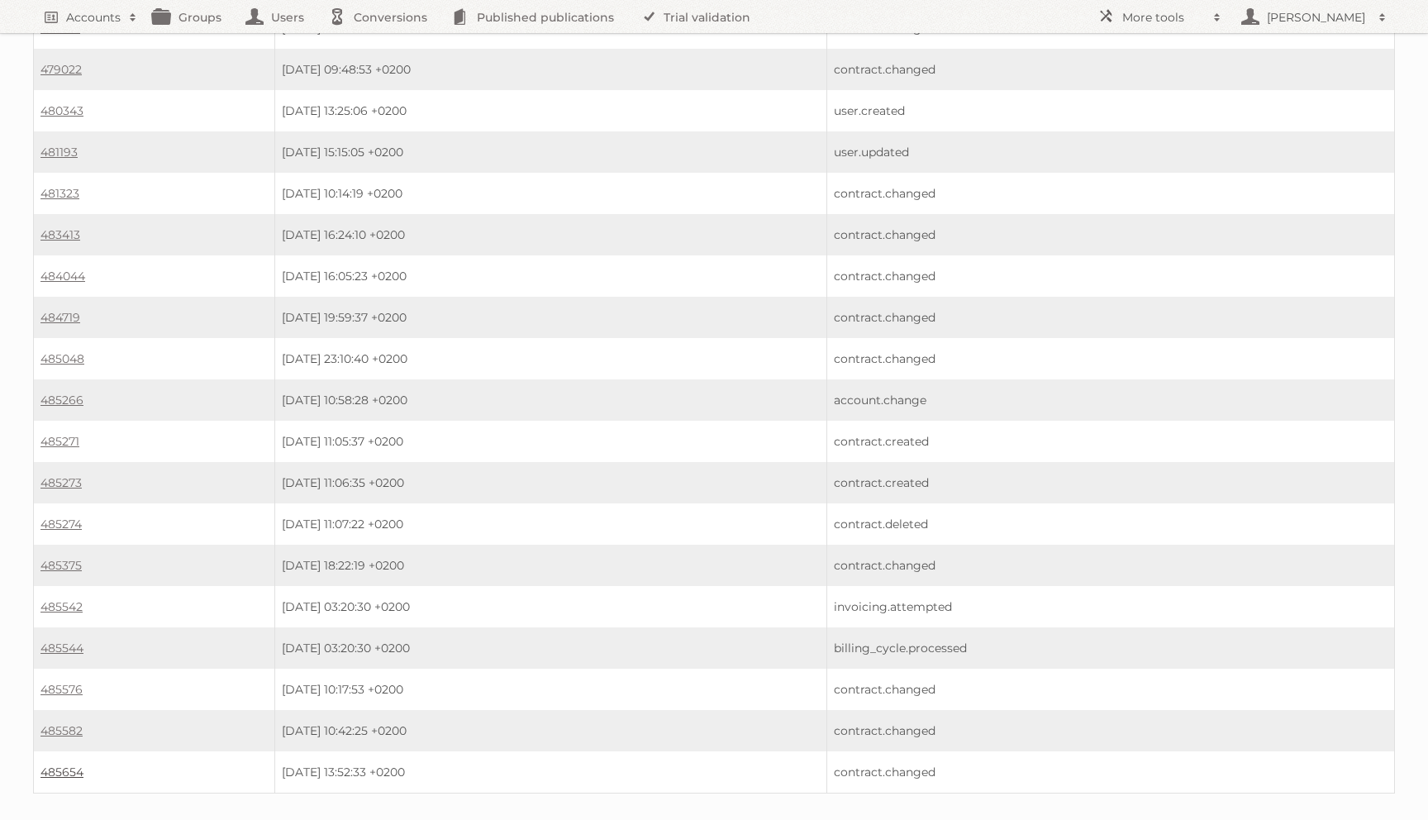
click at [55, 765] on link "485654" at bounding box center [61, 772] width 43 height 15
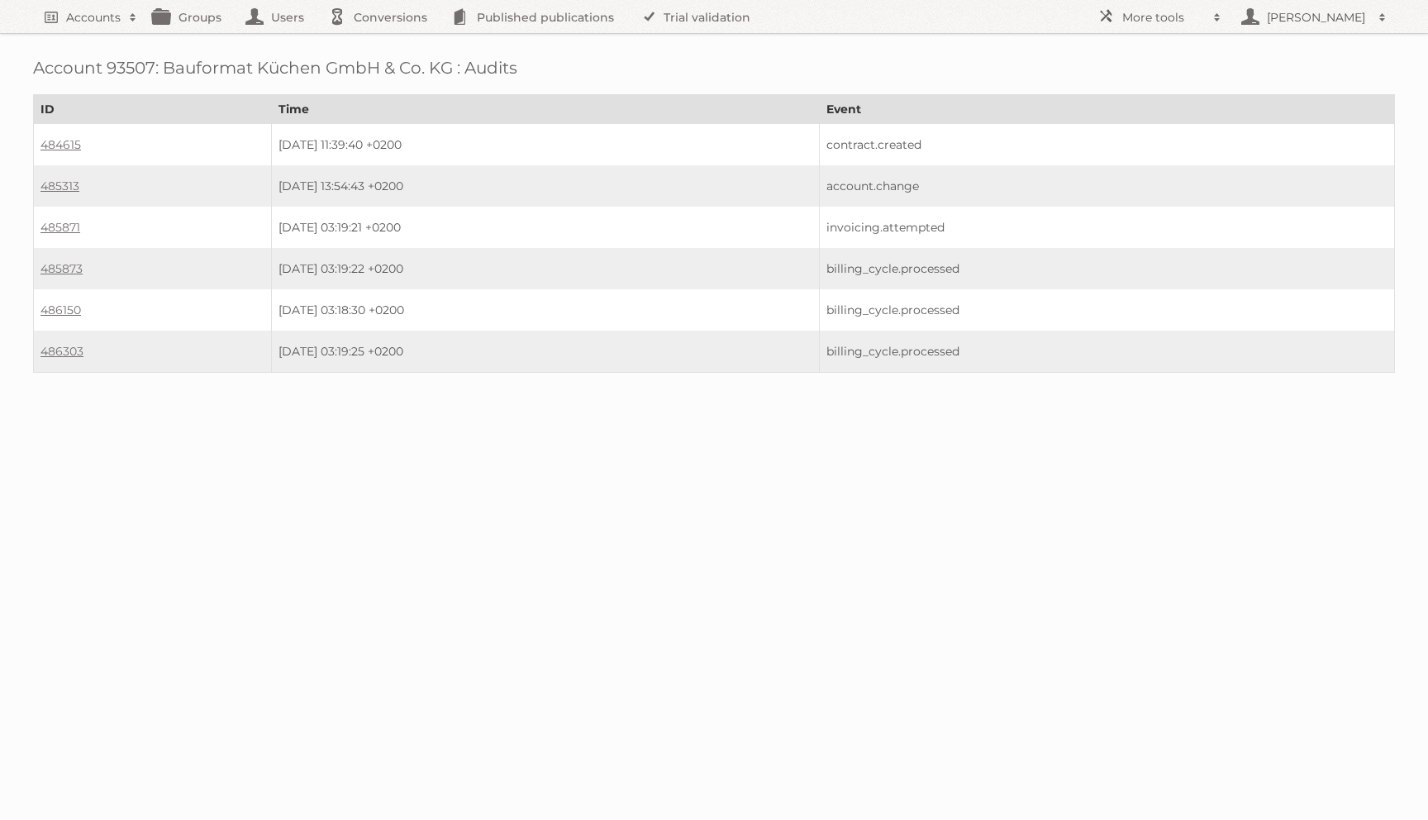
click at [56, 134] on td "484615" at bounding box center [153, 145] width 238 height 42
click at [56, 137] on link "484615" at bounding box center [60, 144] width 40 height 15
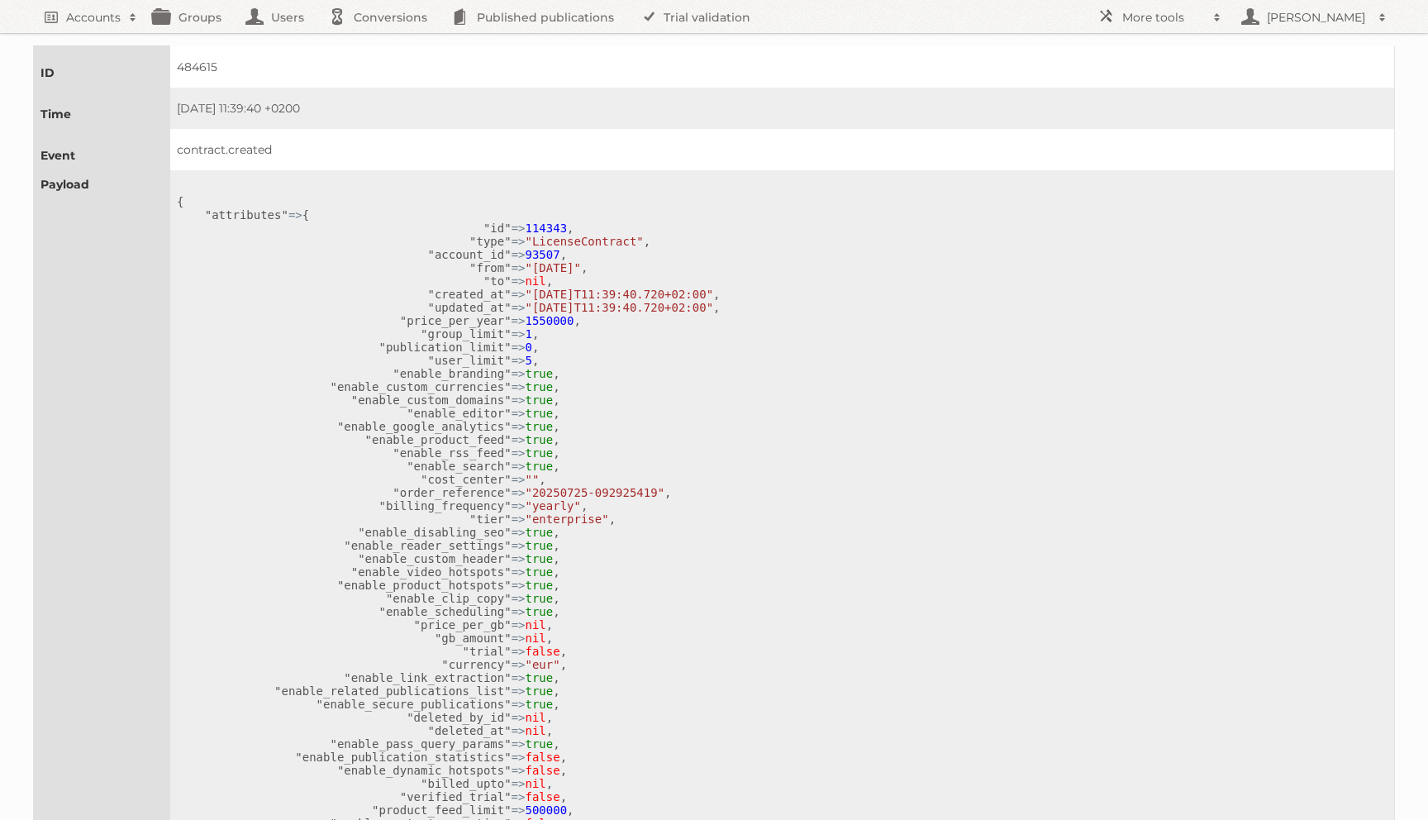
scroll to position [31, 0]
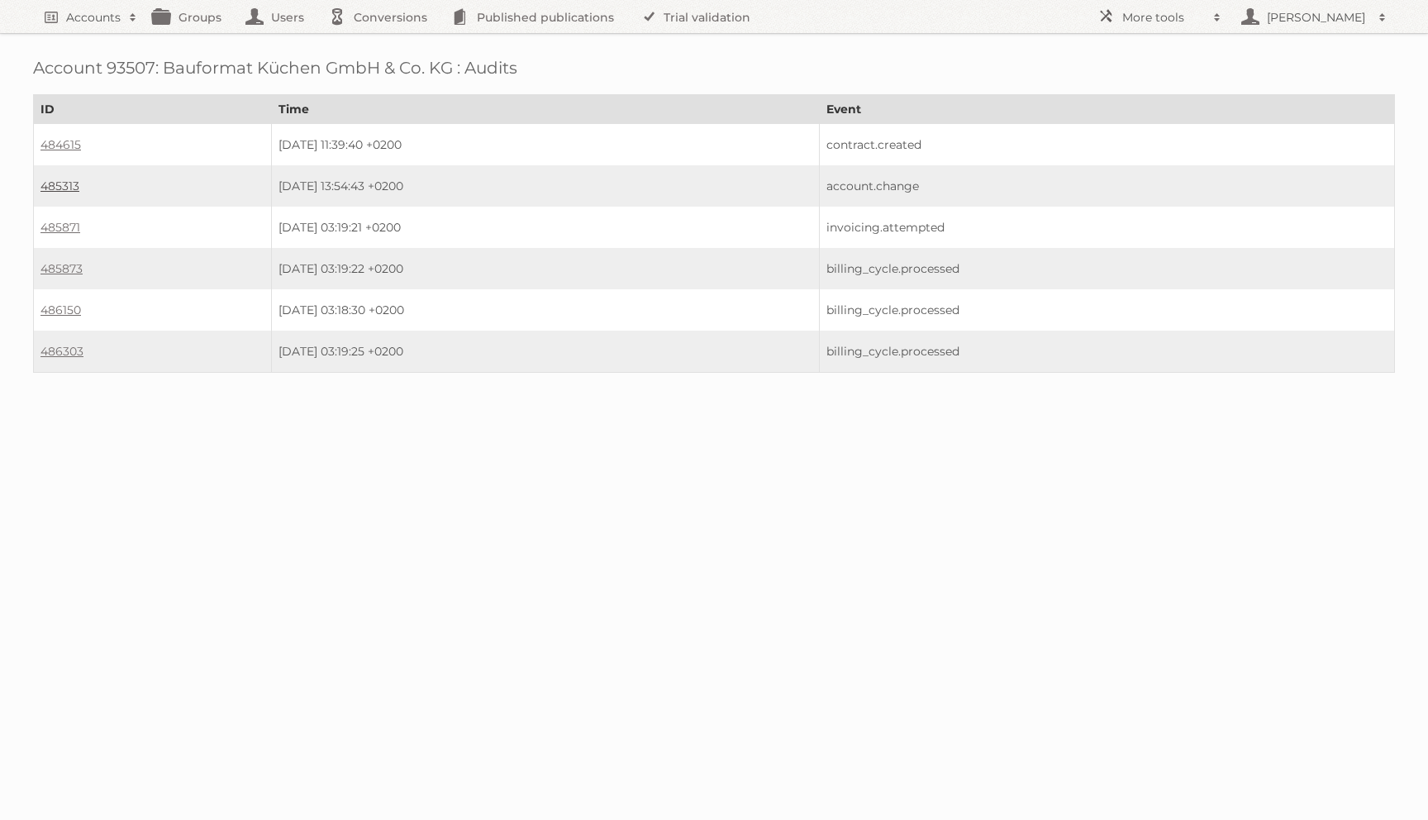
click at [73, 181] on link "485313" at bounding box center [59, 186] width 39 height 15
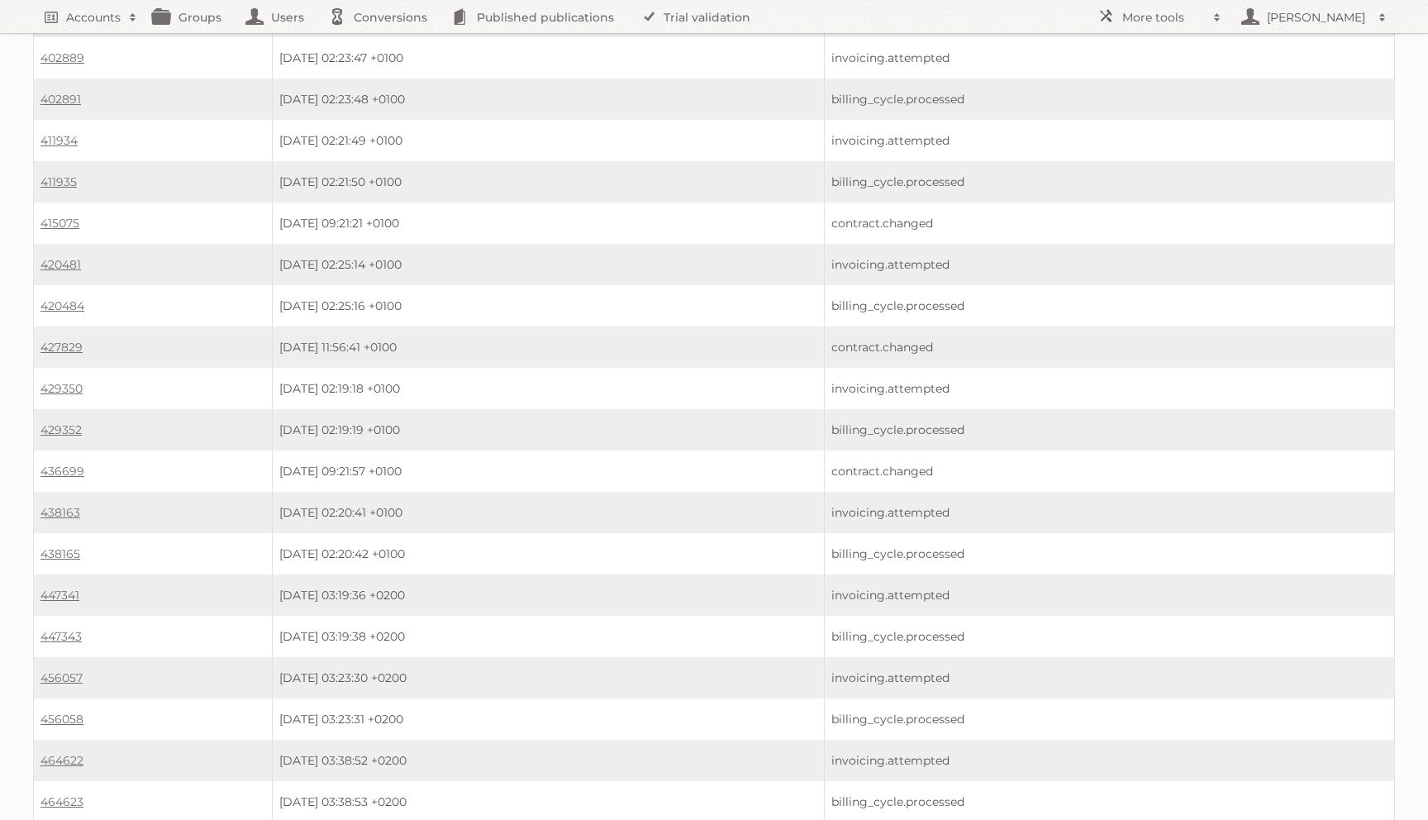
scroll to position [1881, 0]
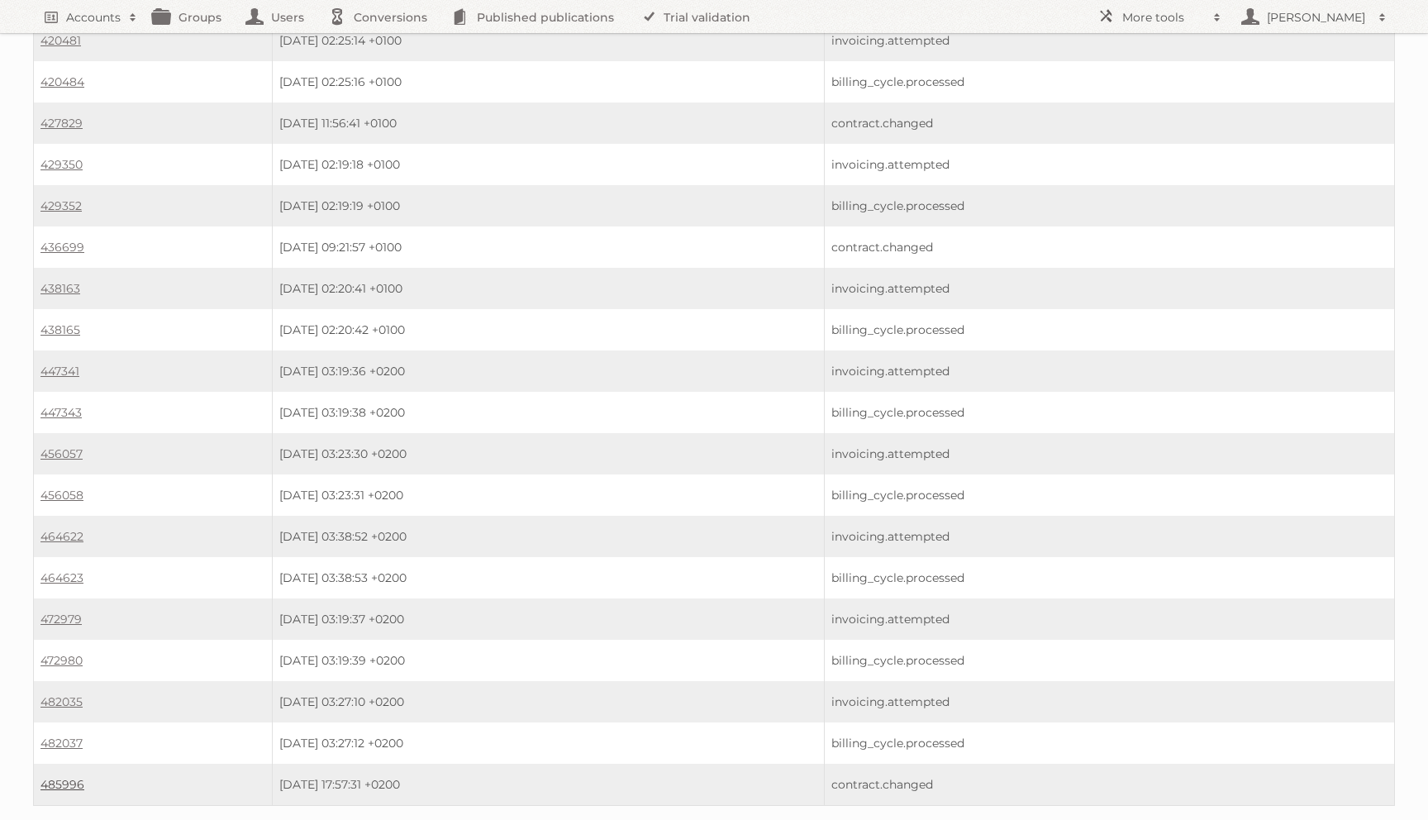
click at [50, 777] on link "485996" at bounding box center [62, 784] width 44 height 15
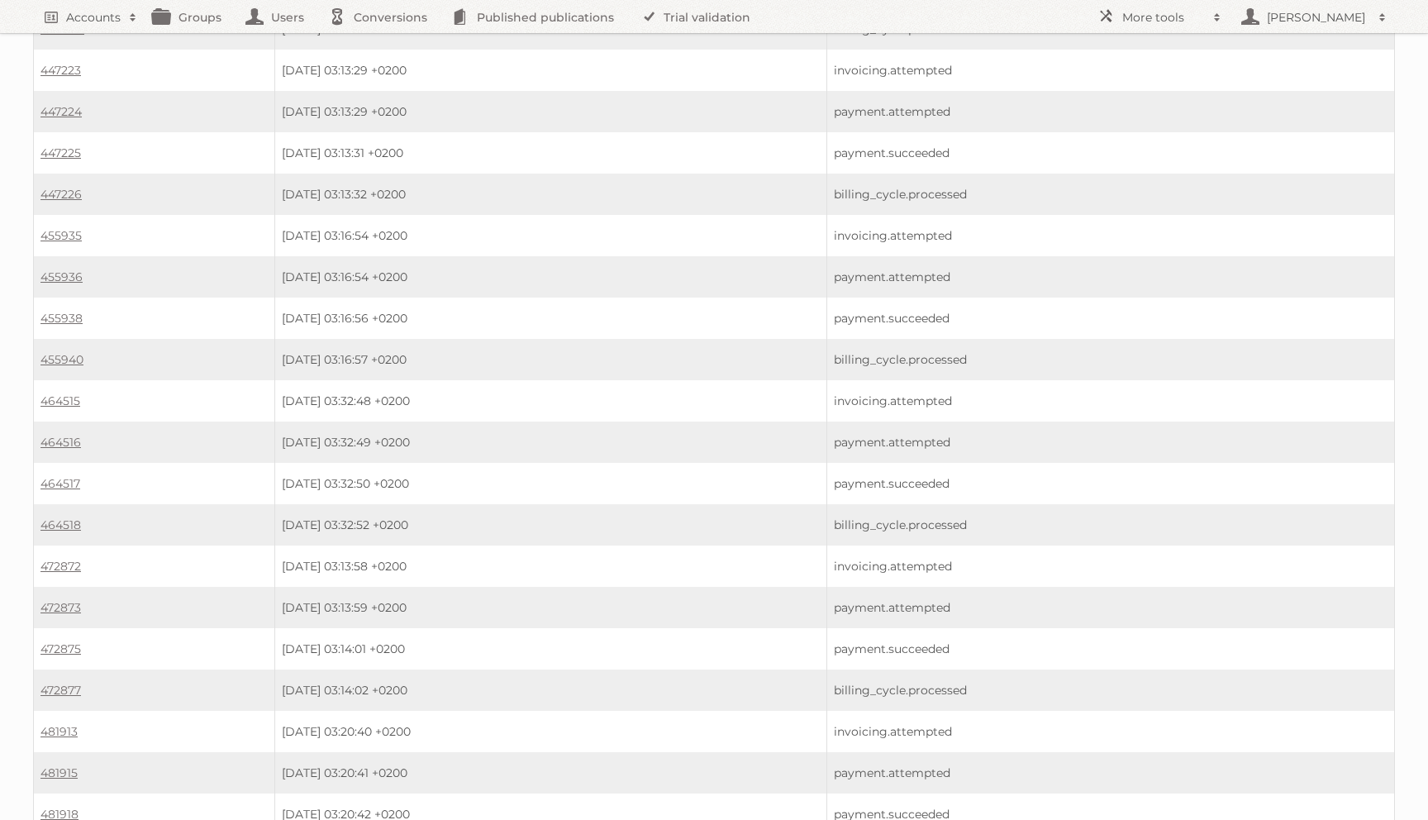
scroll to position [7308, 0]
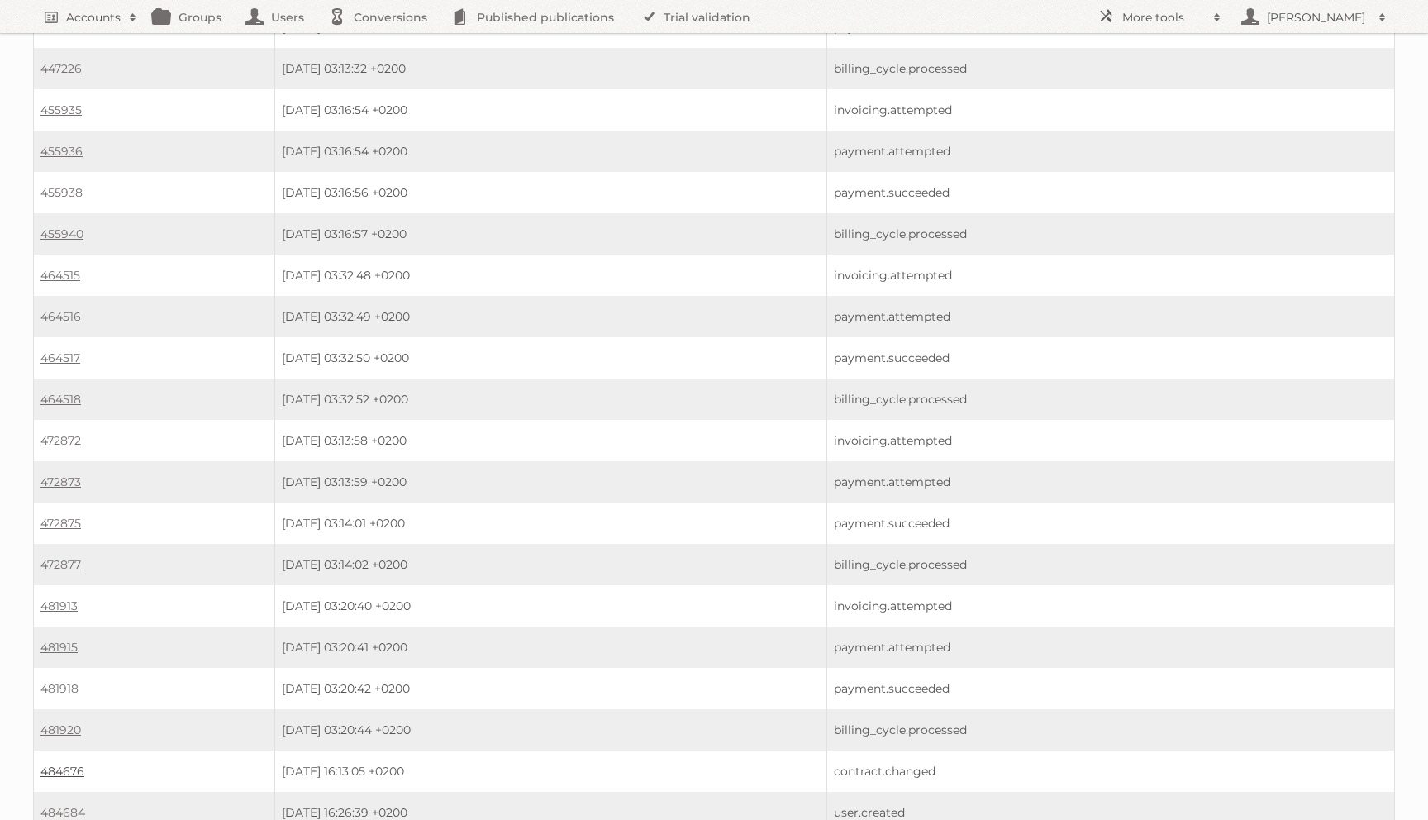
click at [71, 764] on link "484676" at bounding box center [62, 771] width 44 height 15
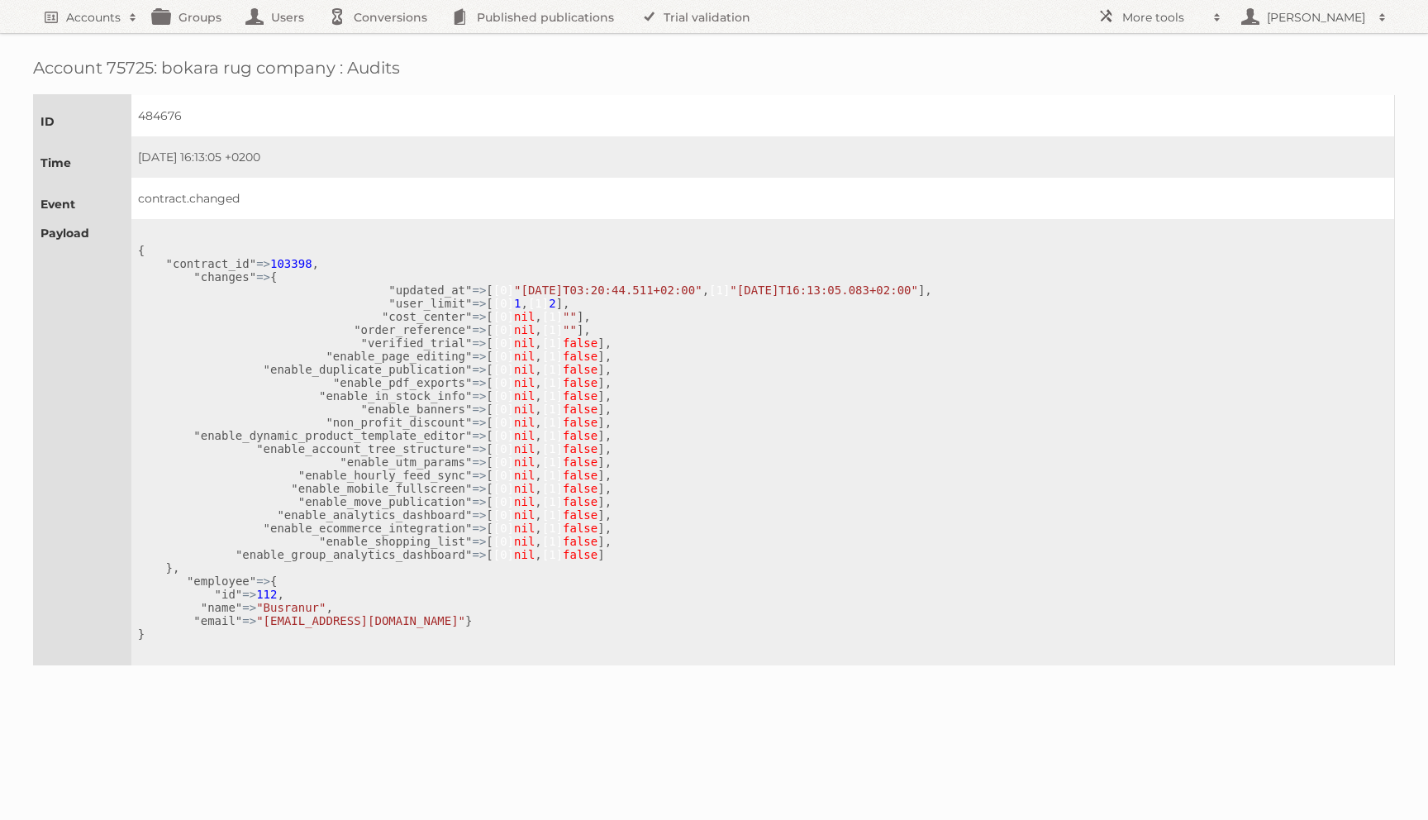
scroll to position [794, 0]
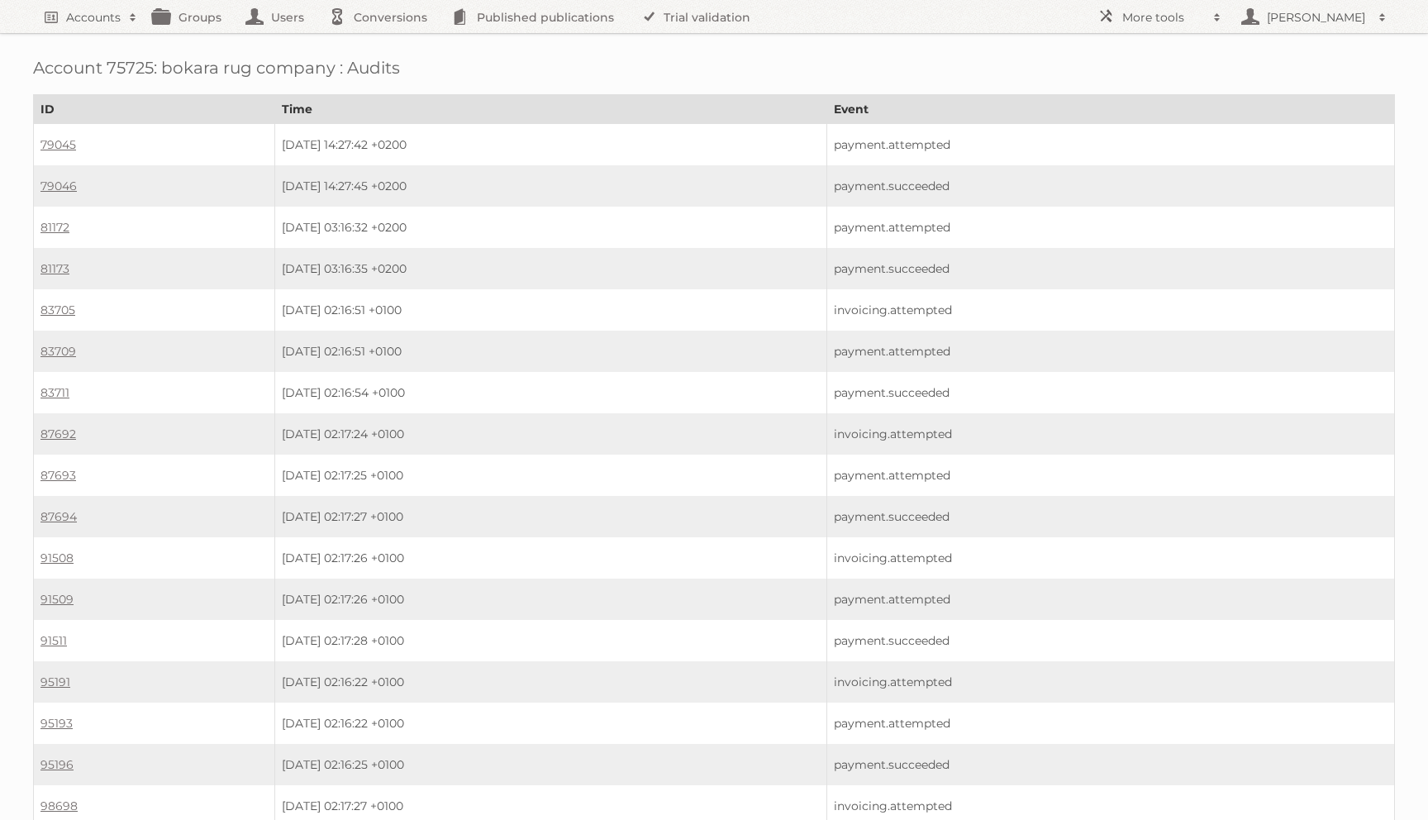
scroll to position [7308, 0]
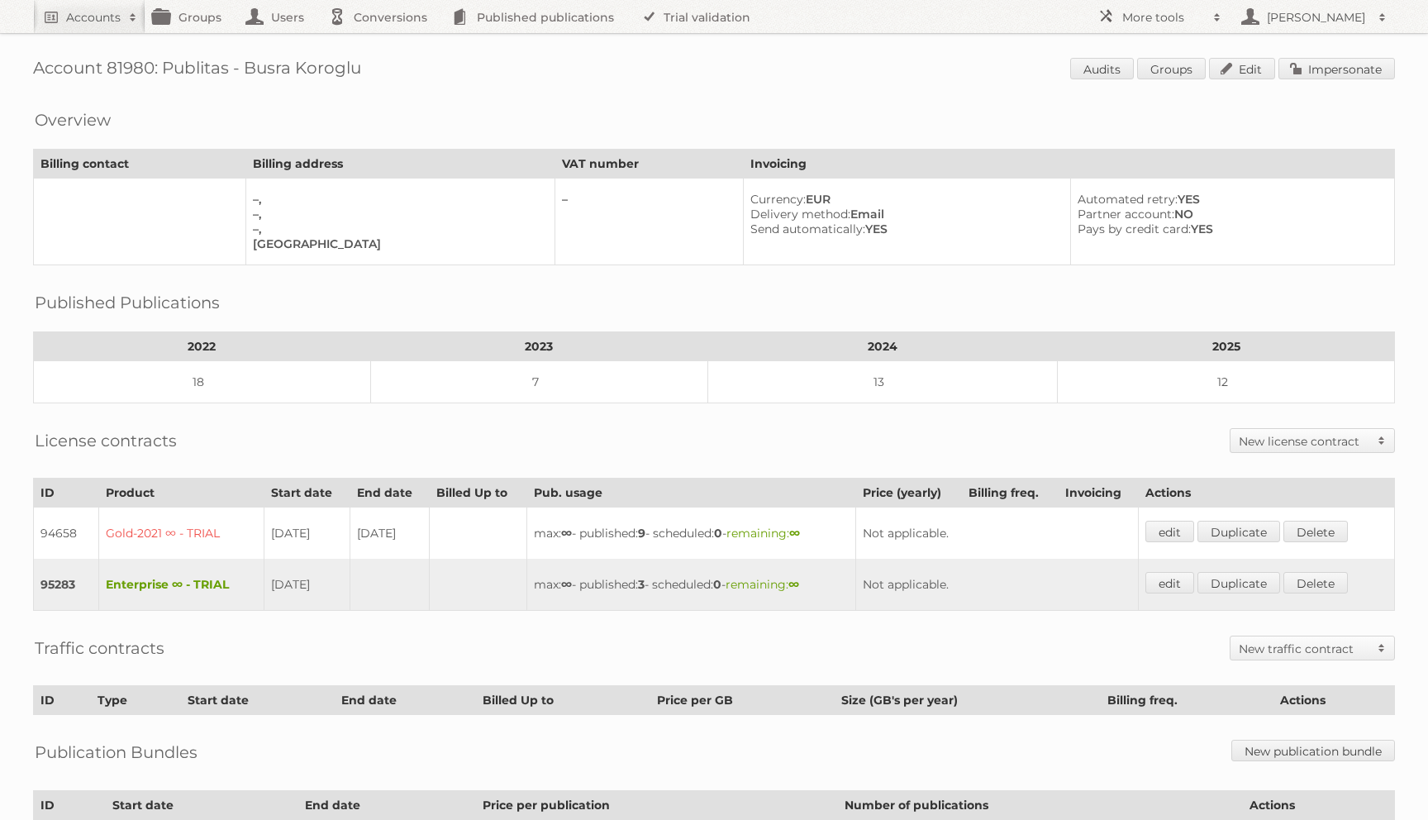
scroll to position [157, 0]
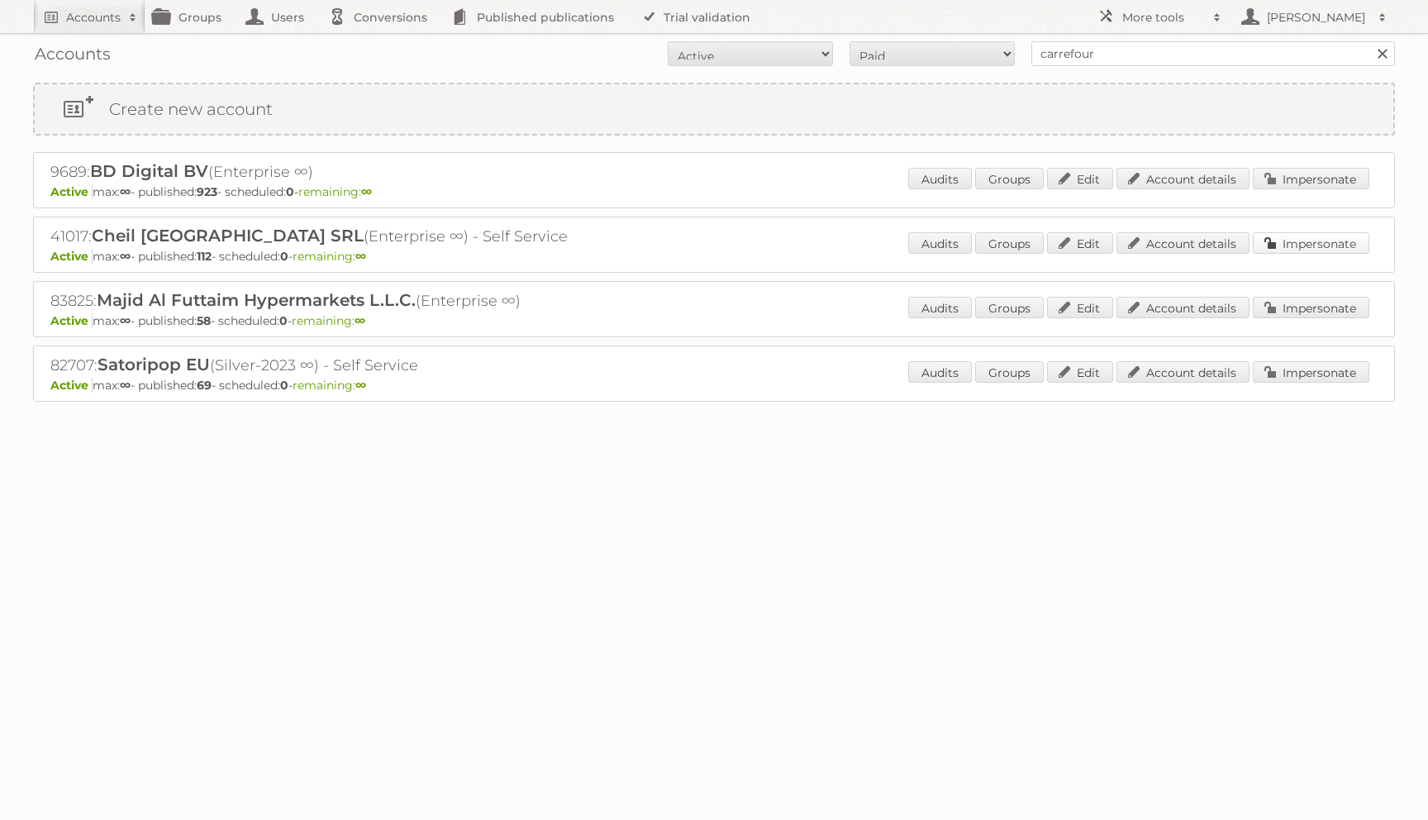
click at [1294, 241] on link "Impersonate" at bounding box center [1311, 242] width 117 height 21
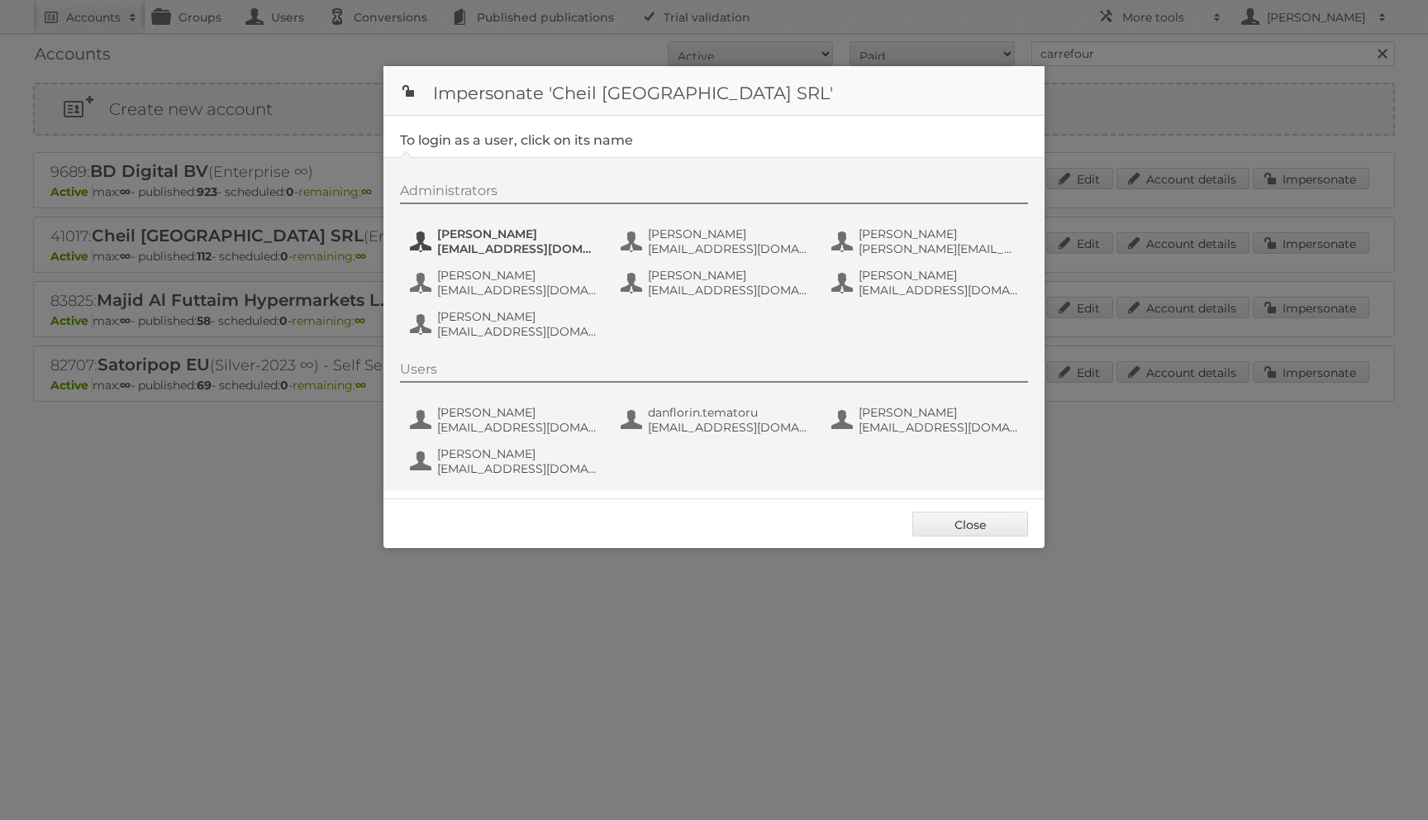
click at [534, 243] on span "andrea_damian@supeco.ro" at bounding box center [517, 248] width 160 height 15
